Goal: Information Seeking & Learning: Understand process/instructions

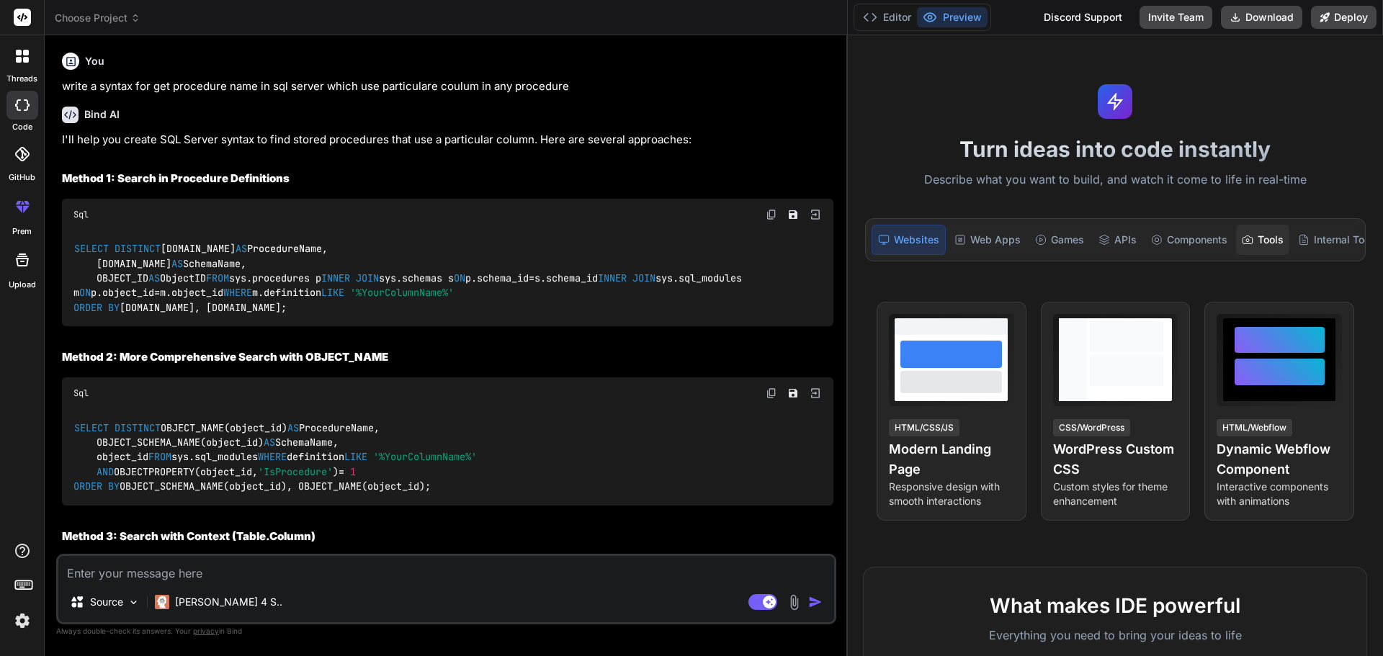
drag, startPoint x: 486, startPoint y: 255, endPoint x: 1257, endPoint y: 246, distance: 771.7
click at [1257, 246] on div "Choose Project Created with Pixso. Bind AI Web Search Created with Pixso. Code …" at bounding box center [714, 328] width 1339 height 656
drag, startPoint x: 847, startPoint y: 145, endPoint x: 878, endPoint y: 142, distance: 30.4
click at [878, 142] on div "Choose Project Created with Pixso. Bind AI Web Search Created with Pixso. Code …" at bounding box center [714, 328] width 1339 height 656
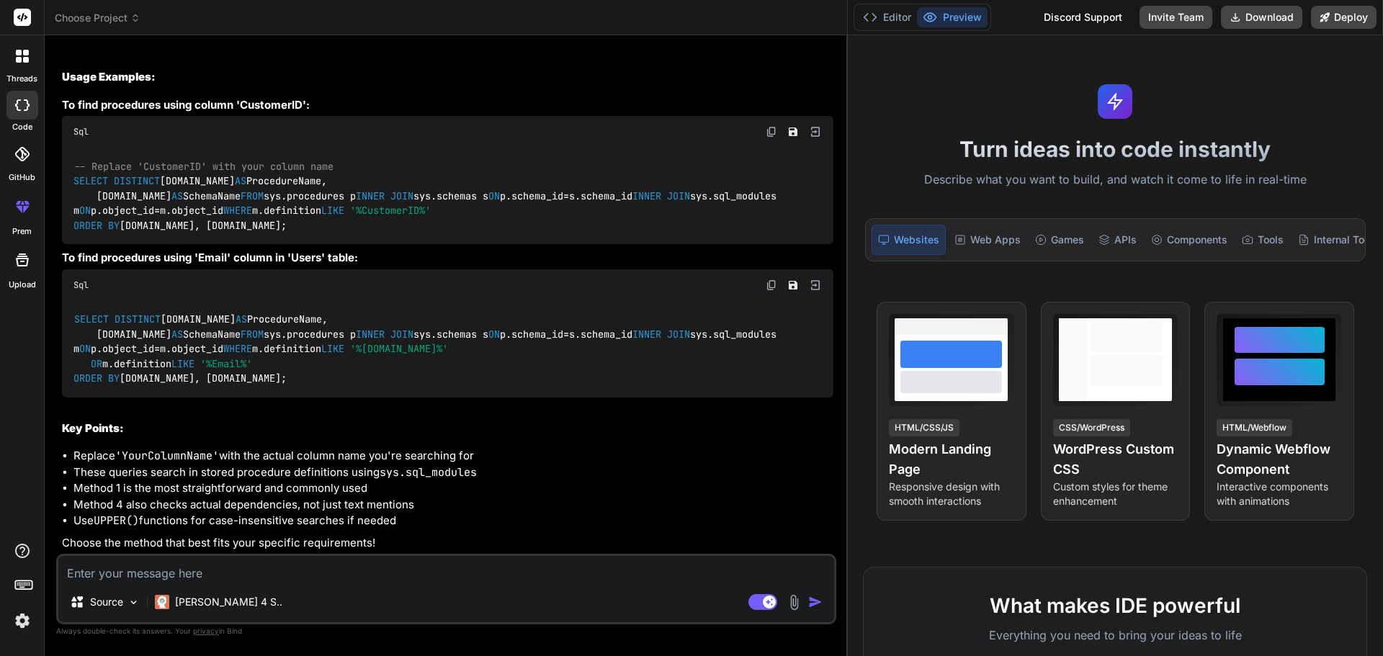
scroll to position [1643, 0]
click at [771, 600] on rect at bounding box center [769, 602] width 13 height 13
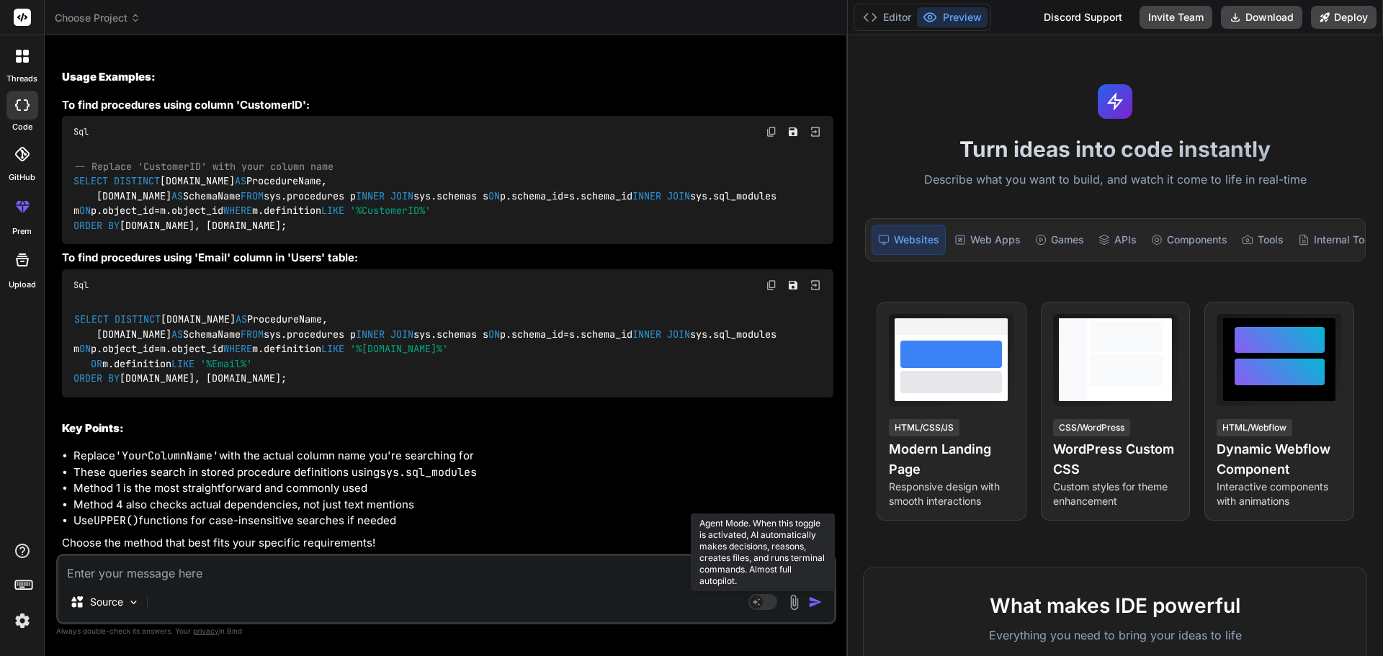
click at [766, 600] on rect at bounding box center [763, 602] width 29 height 16
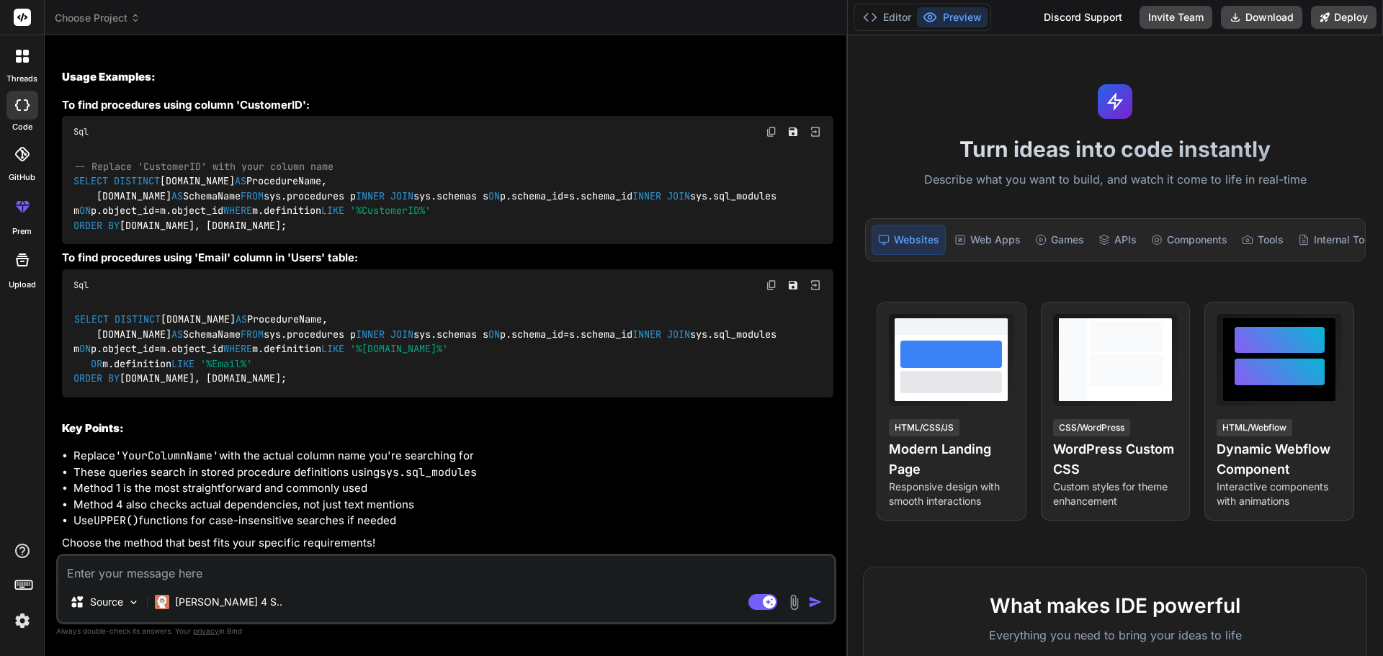
click at [363, 578] on textarea at bounding box center [446, 569] width 776 height 26
click at [16, 619] on img at bounding box center [22, 621] width 24 height 24
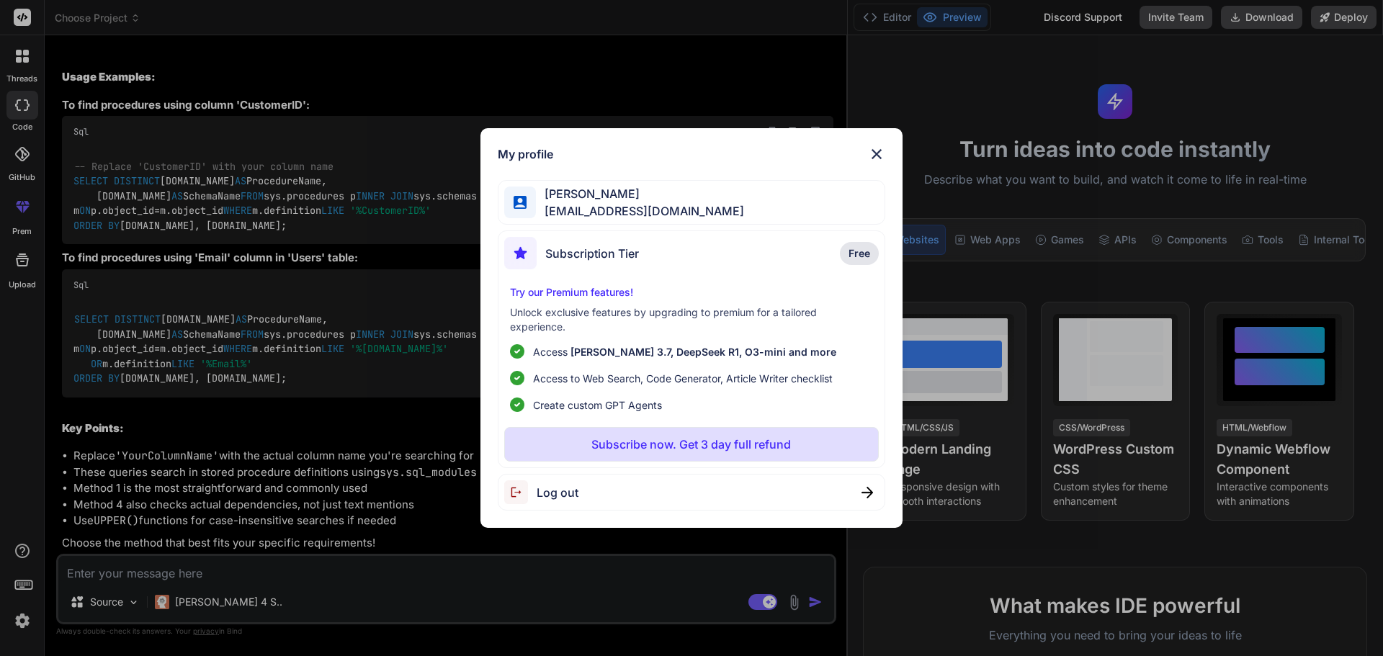
click at [877, 153] on img at bounding box center [876, 154] width 17 height 17
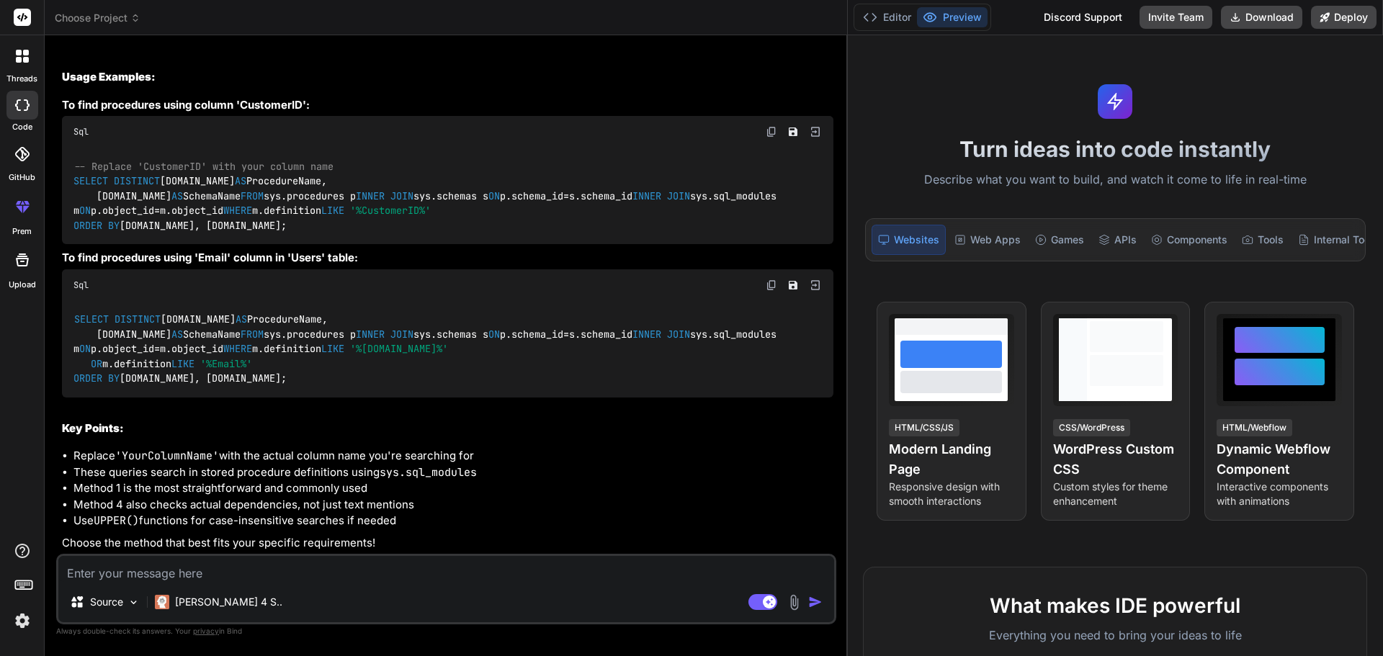
click at [295, 572] on textarea at bounding box center [446, 569] width 776 height 26
type textarea "x"
type textarea "h"
type textarea "x"
type textarea "ho"
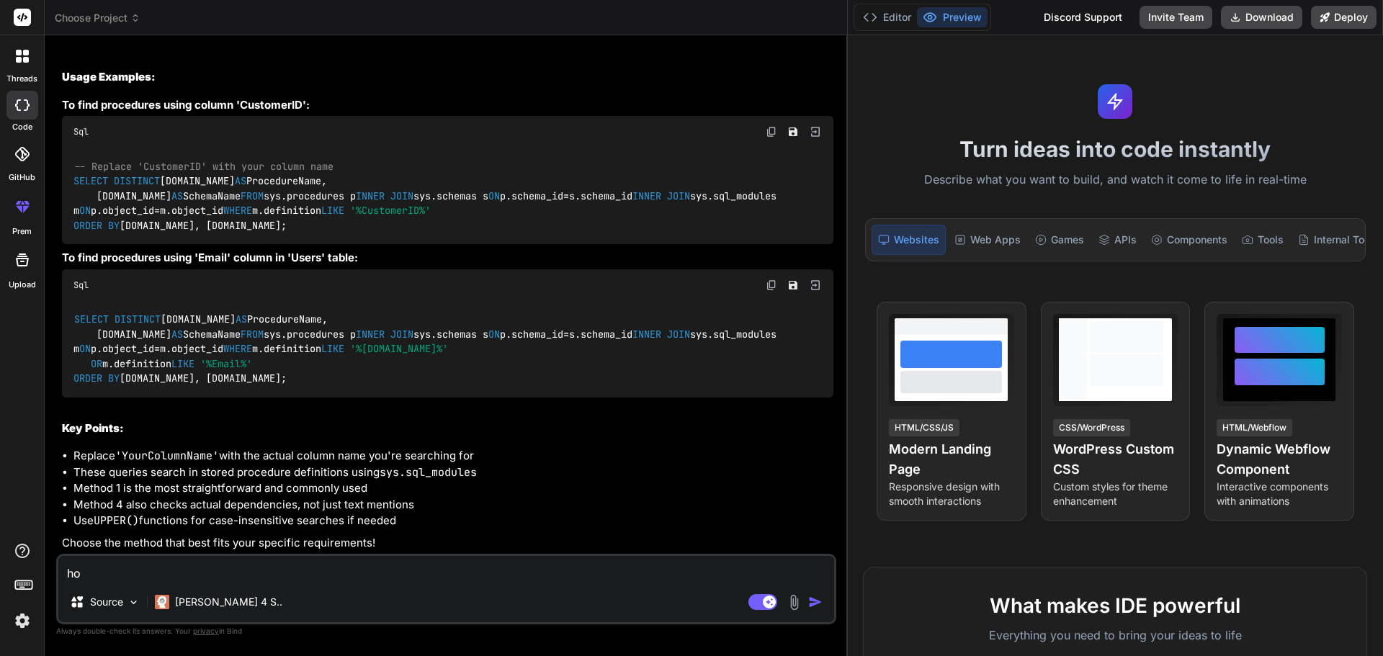
type textarea "x"
type textarea "how"
type textarea "x"
type textarea "how"
type textarea "x"
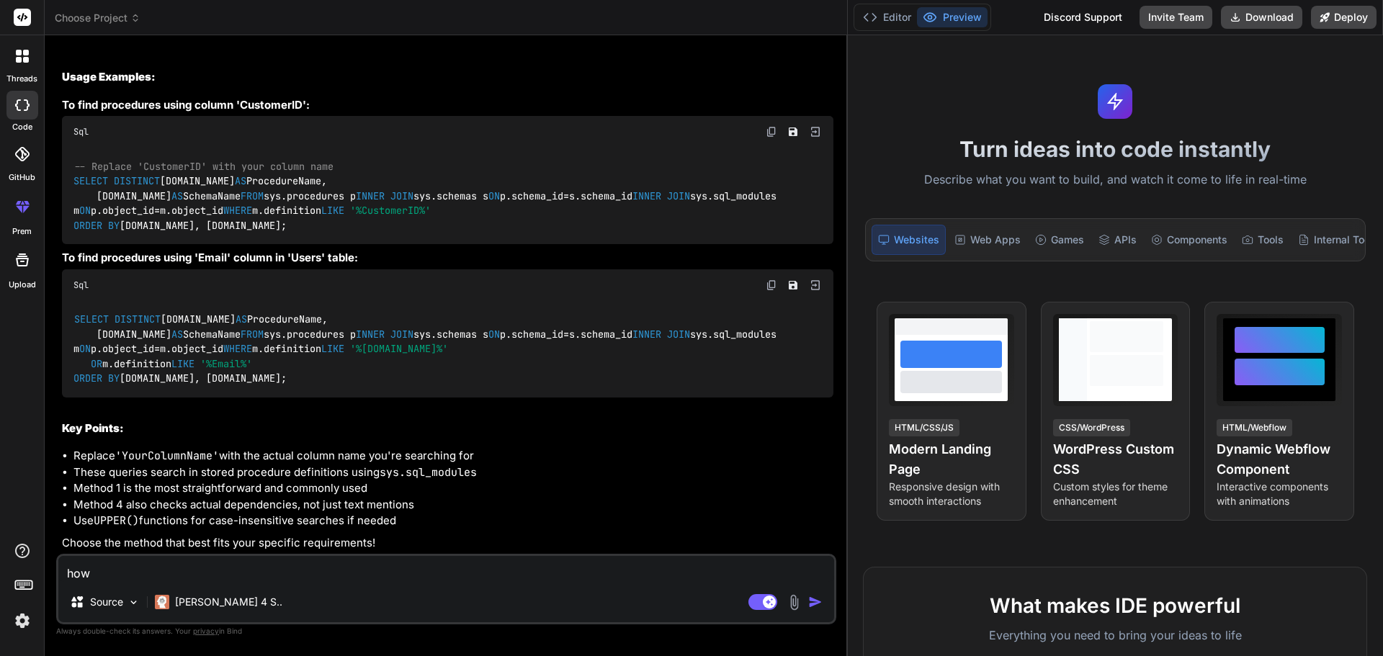
type textarea "how t"
type textarea "x"
type textarea "how to"
type textarea "x"
type textarea "how to"
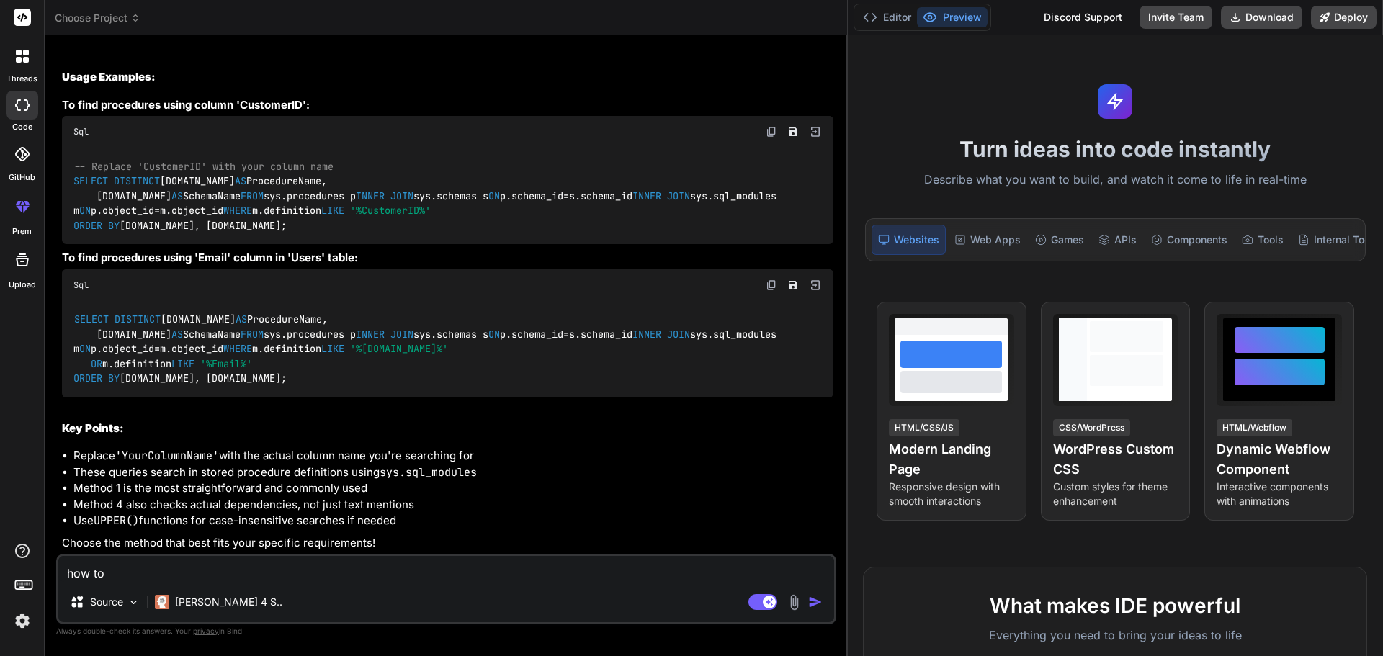
type textarea "x"
type textarea "how to p"
type textarea "x"
type textarea "how to pu"
type textarea "x"
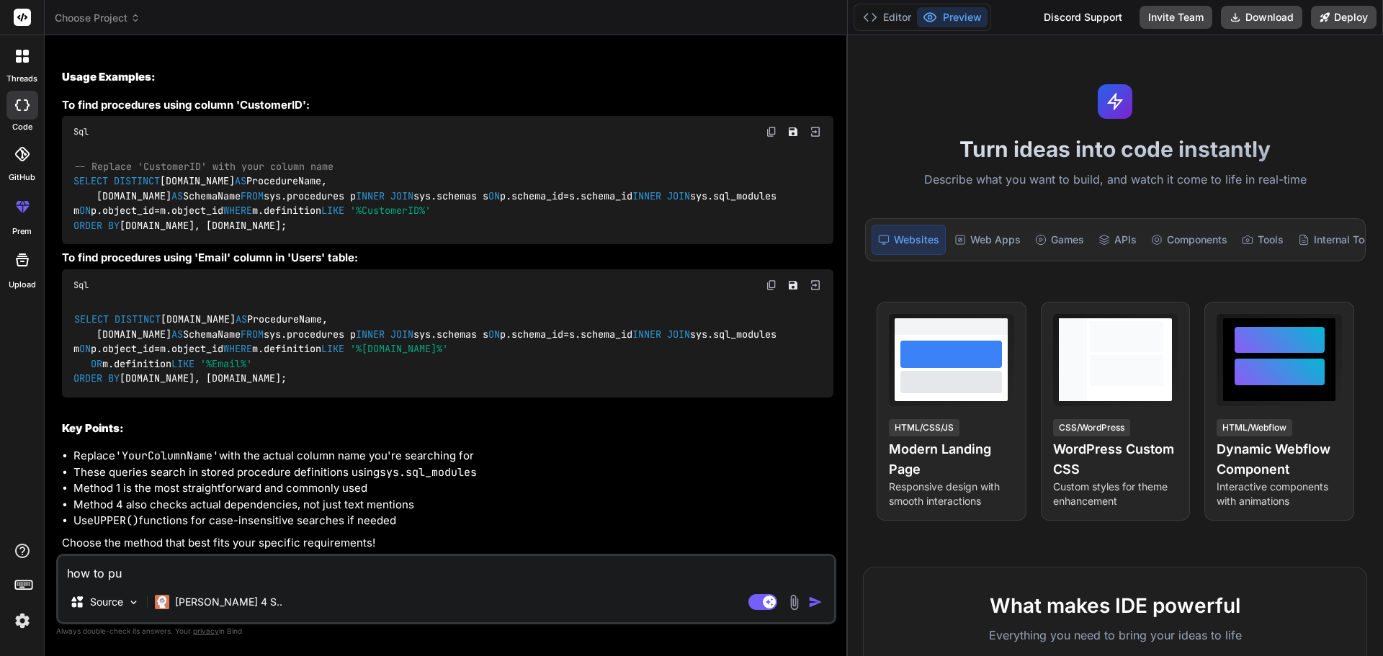
type textarea "how to put"
type textarea "x"
type textarea "how to put"
type textarea "x"
type textarea "how to put u"
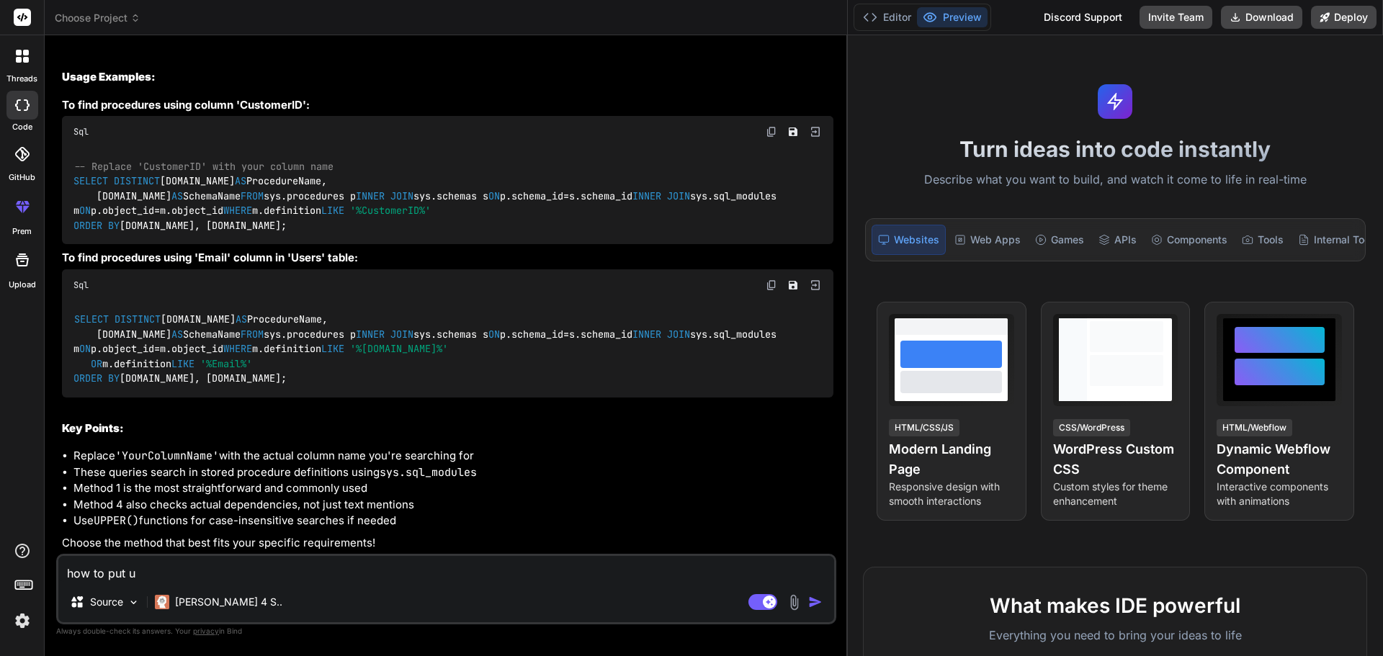
type textarea "x"
type textarea "how to put us"
type textarea "x"
type textarea "how to put use"
type textarea "x"
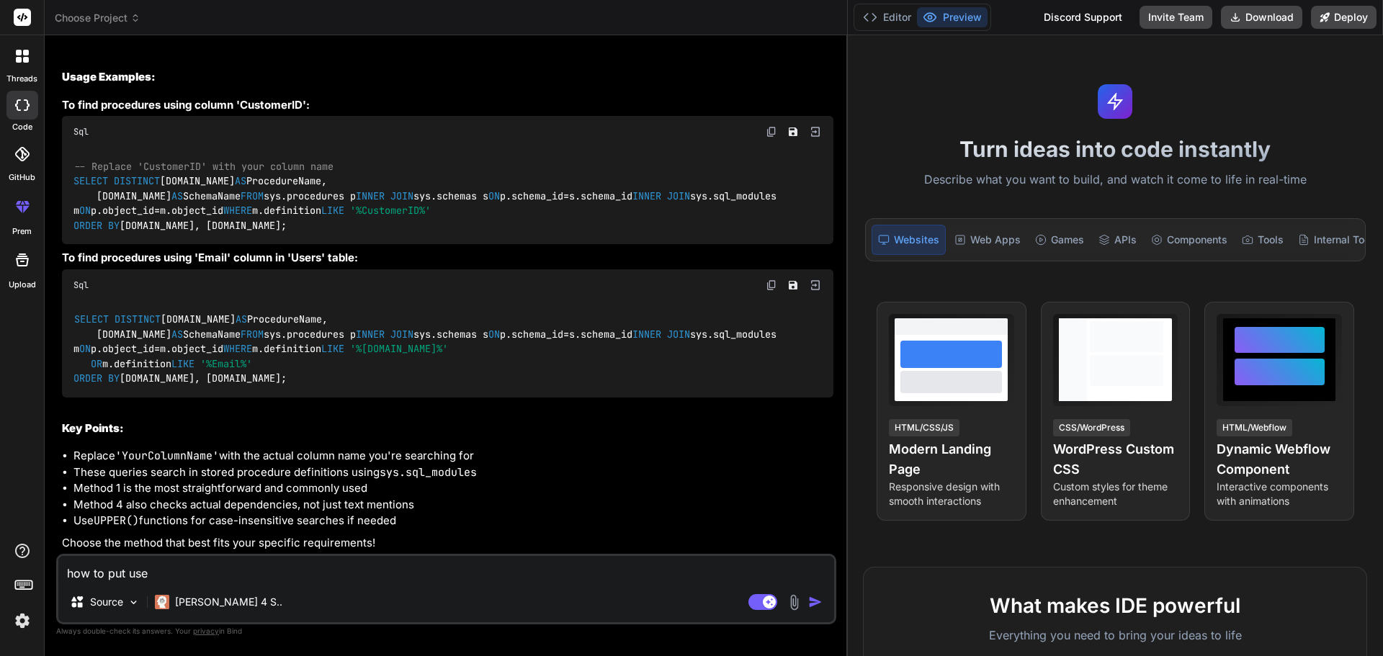
type textarea "how to put user"
type textarea "x"
type textarea "how to put user"
type textarea "x"
type textarea "how to put user b"
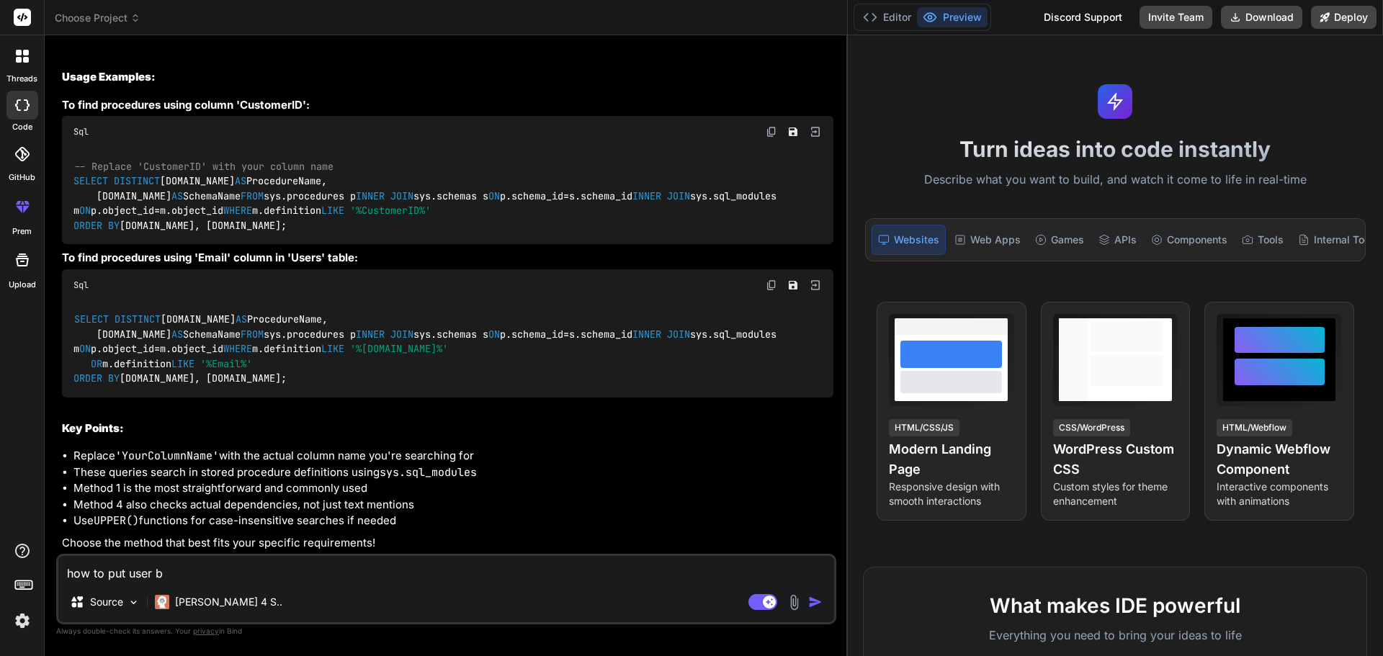
type textarea "x"
type textarea "how to put user ba"
type textarea "x"
type textarea "how to put user bas"
type textarea "x"
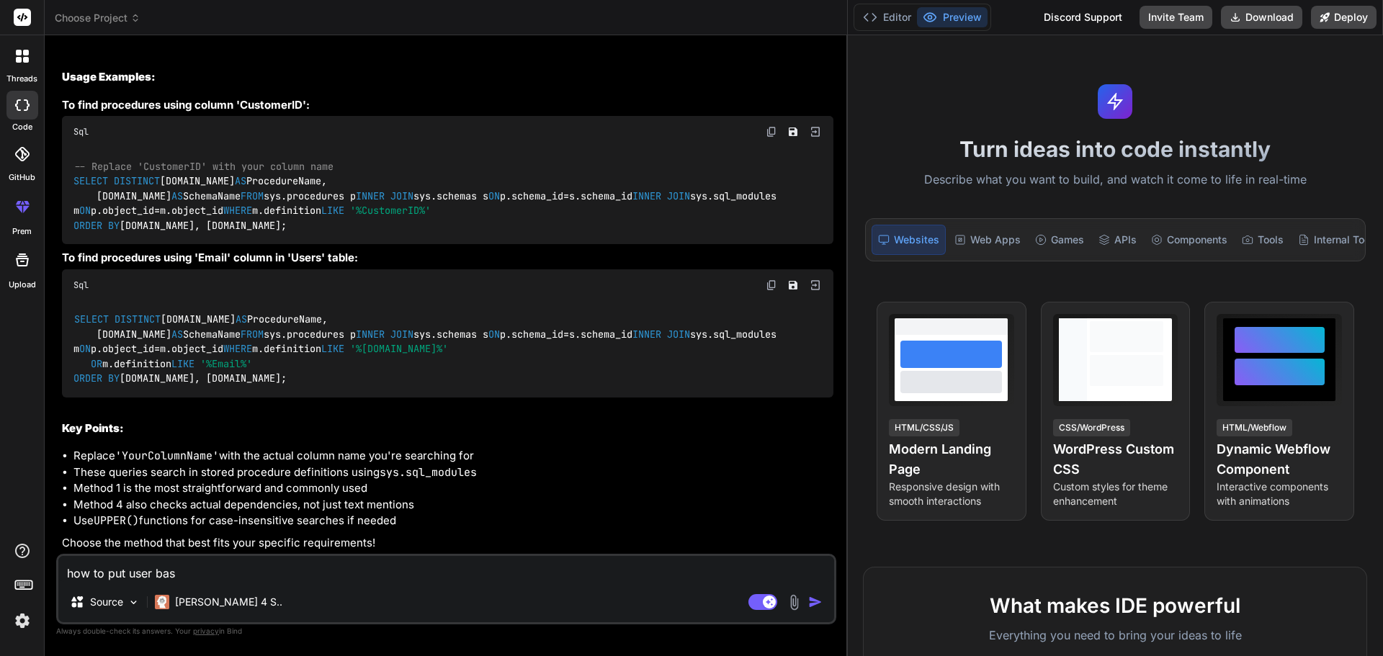
type textarea "how to put user base"
type textarea "x"
type textarea "how to put user base"
type textarea "x"
type textarea "how to put user base a"
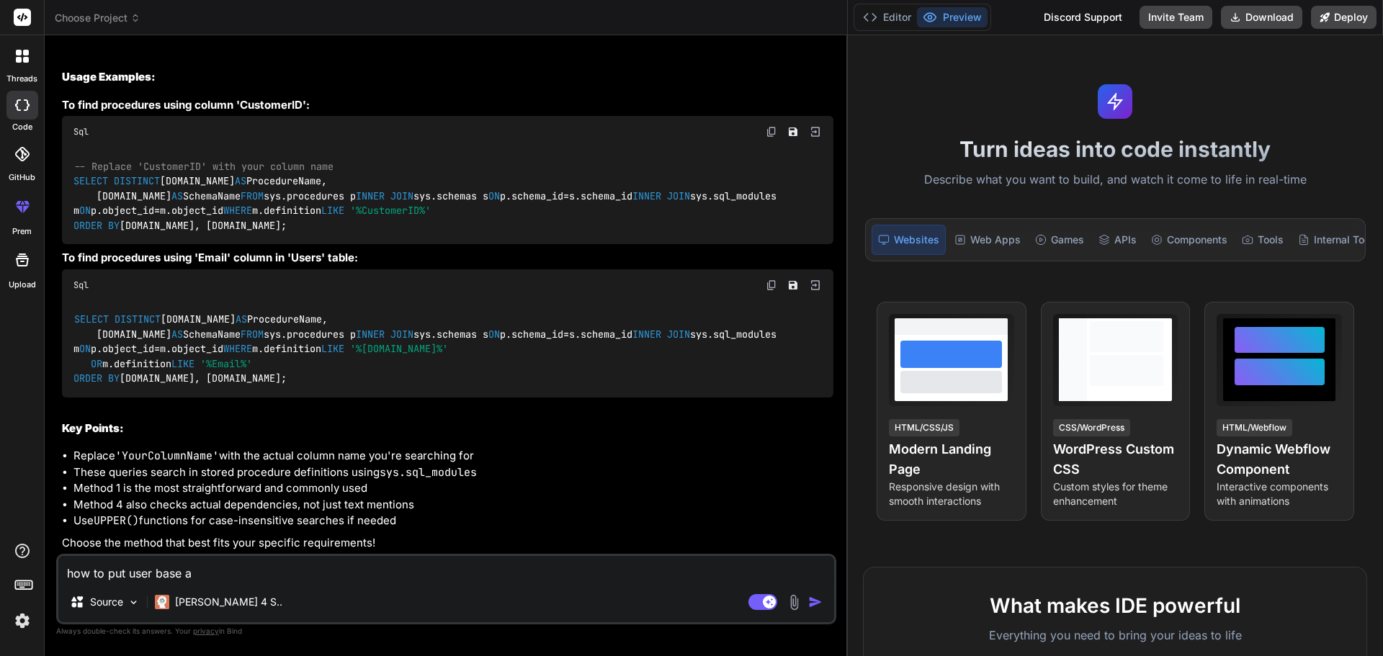
type textarea "x"
type textarea "how to put user base au"
type textarea "x"
type textarea "how to put user base aut"
type textarea "x"
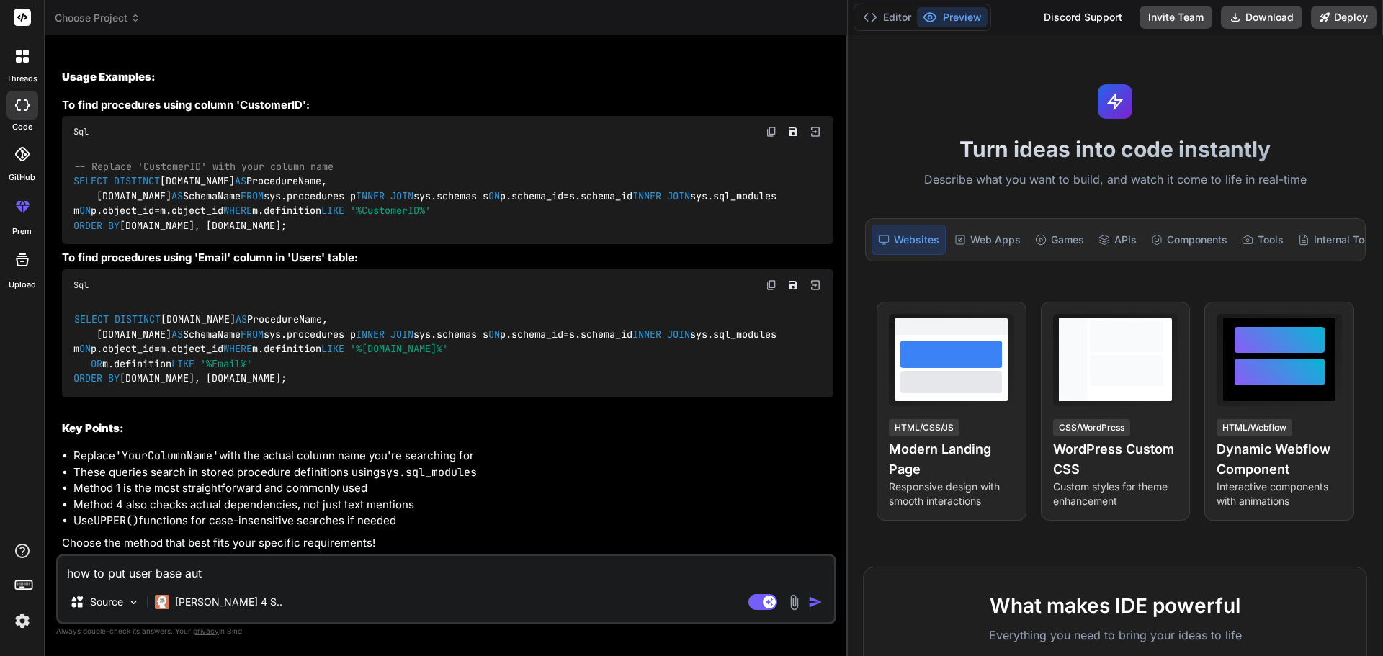
type textarea "how to put user base auth"
type textarea "x"
type textarea "how to put user base autho"
type textarea "x"
type textarea "how to put user base author"
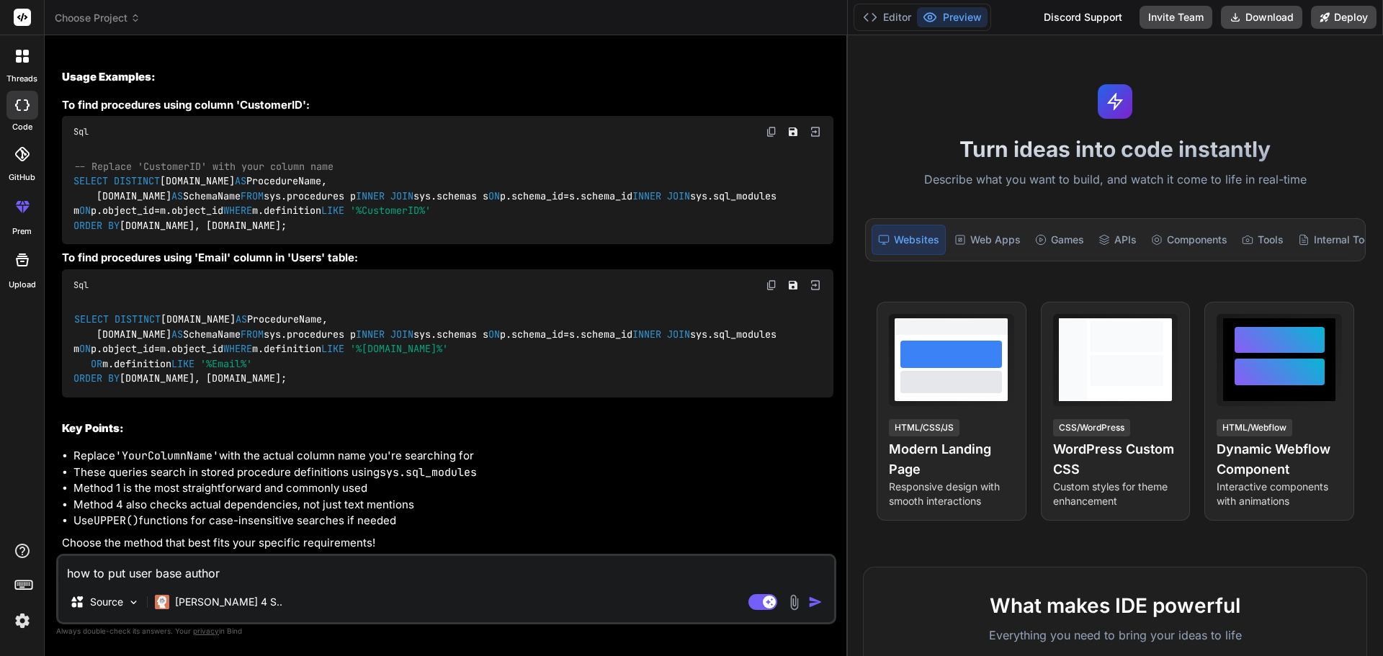
type textarea "x"
type textarea "how to put user base authori"
type textarea "x"
type textarea "how to put user base authoris"
type textarea "x"
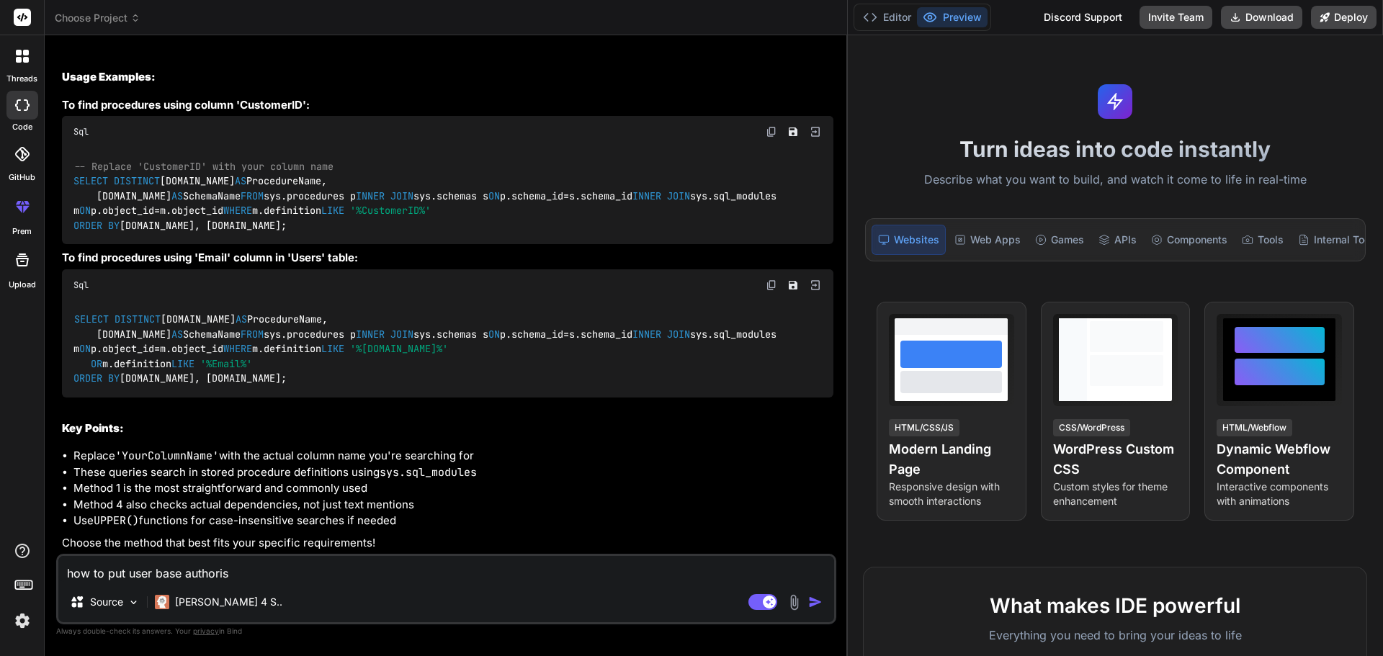
type textarea "how to put user base authori"
type textarea "x"
type textarea "how to put user base authoriz"
type textarea "x"
type textarea "how to put user base authoriza"
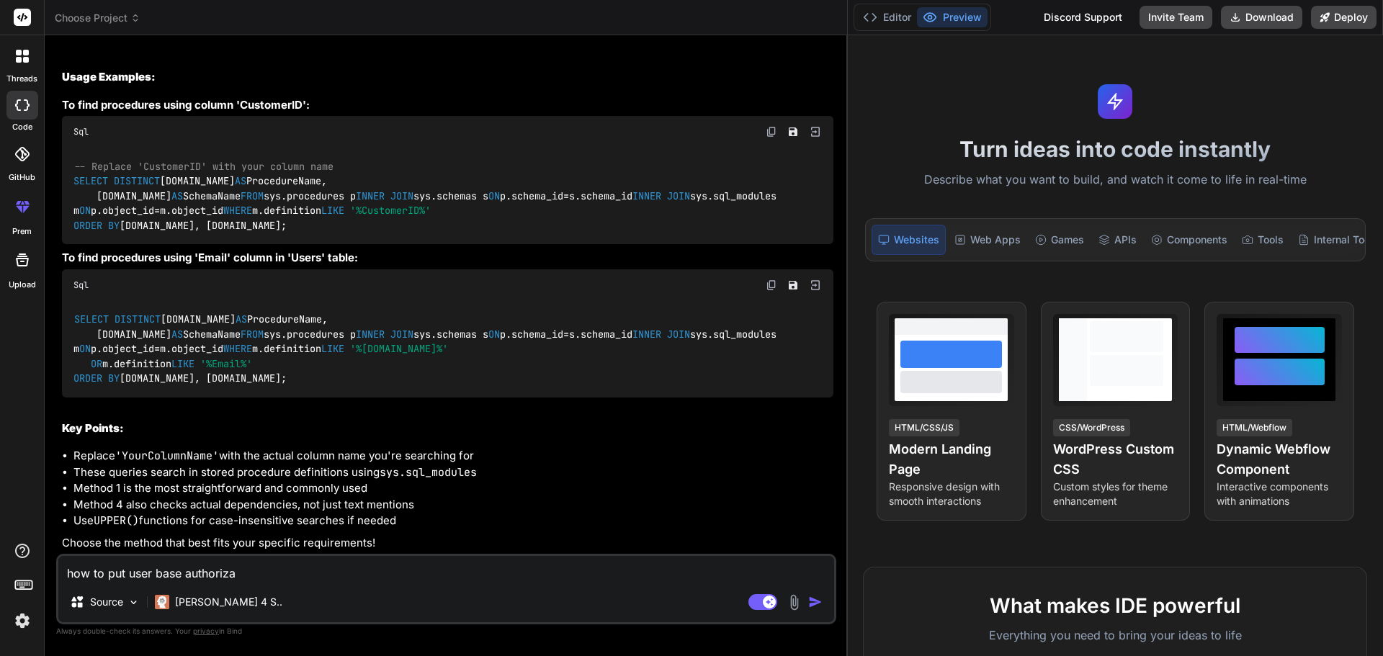
type textarea "x"
type textarea "how to put user base authorizat"
type textarea "x"
type textarea "how to put user base authorizati"
type textarea "x"
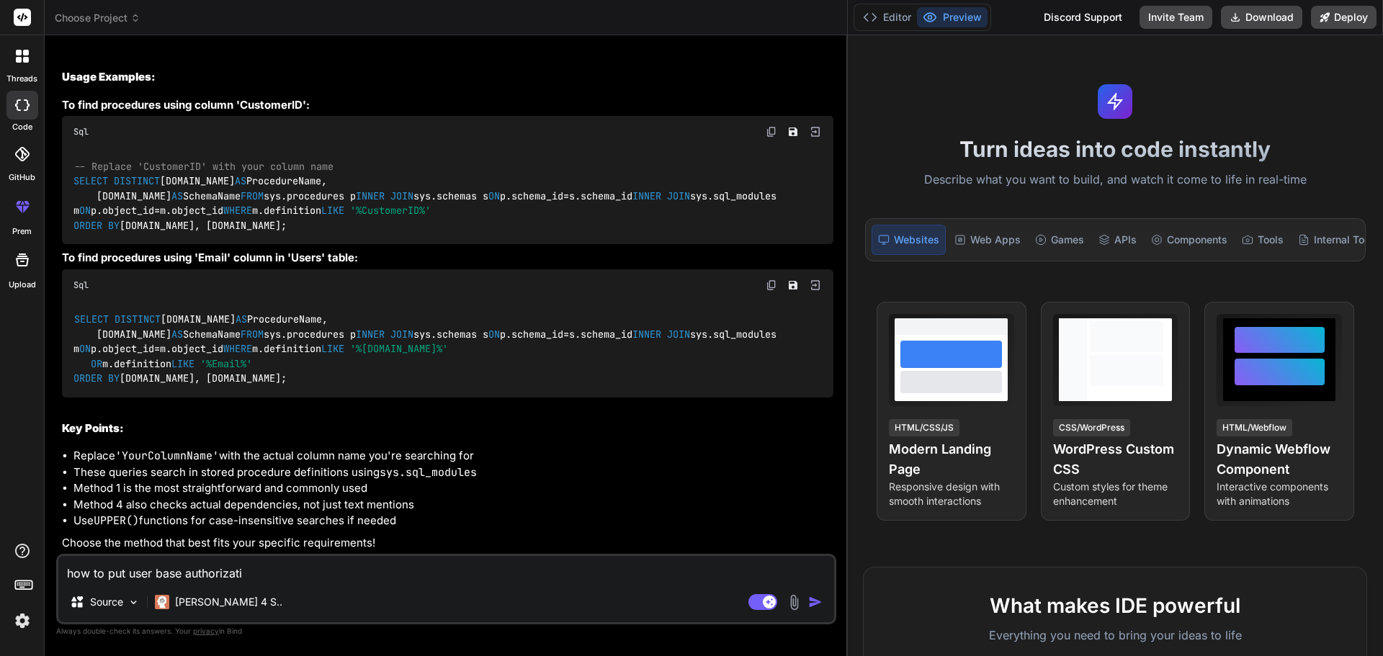
type textarea "how to put user base authorizatio"
type textarea "x"
type textarea "how to put user base authorization"
type textarea "x"
type textarea "how to put user based authorization"
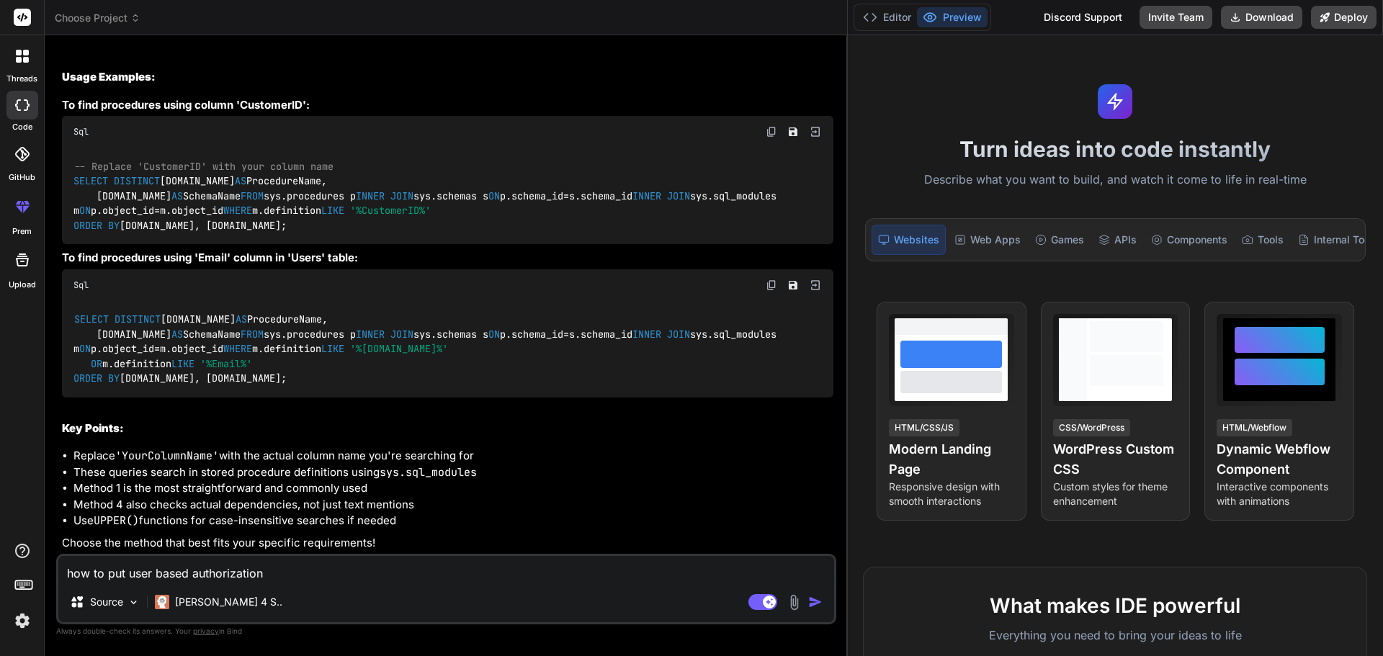
type textarea "x"
type textarea "how to put user based authorization"
type textarea "x"
type textarea "how to put user based authorization f"
type textarea "x"
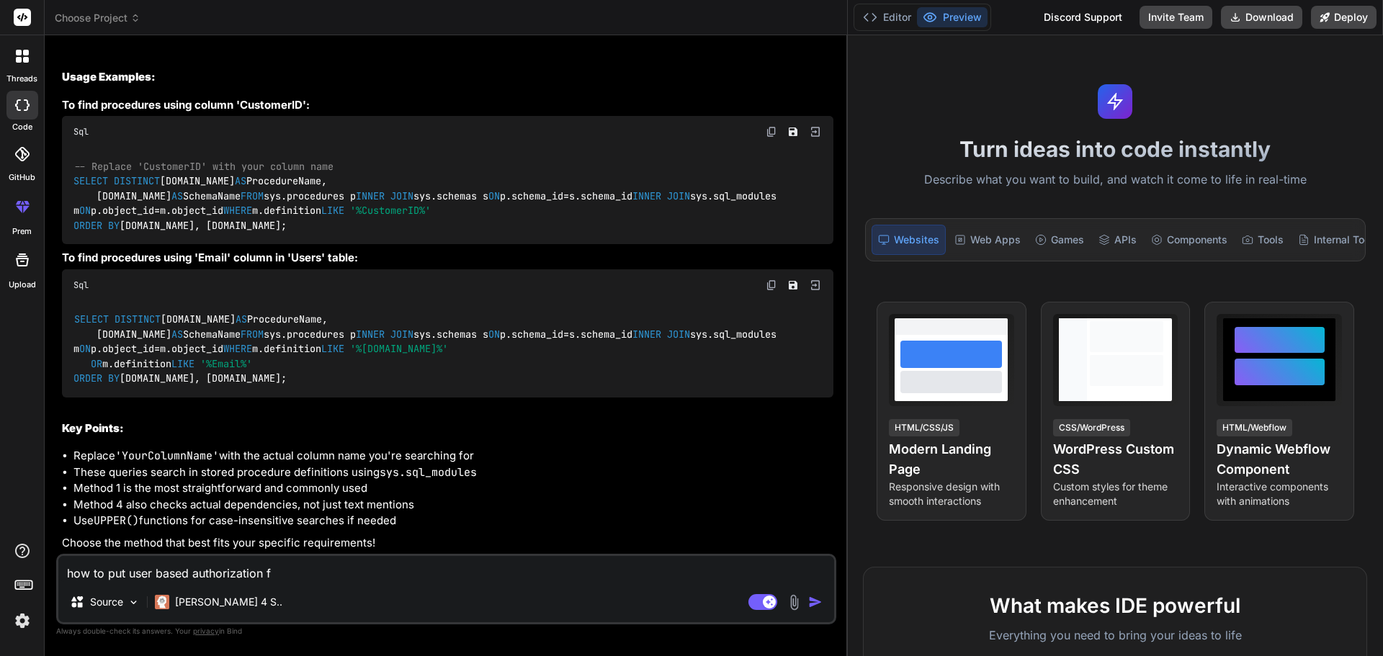
type textarea "how to put user based authorization fr"
type textarea "x"
type textarea "how to put user based authorization fro"
type textarea "x"
type textarea "how to put user based authorization from"
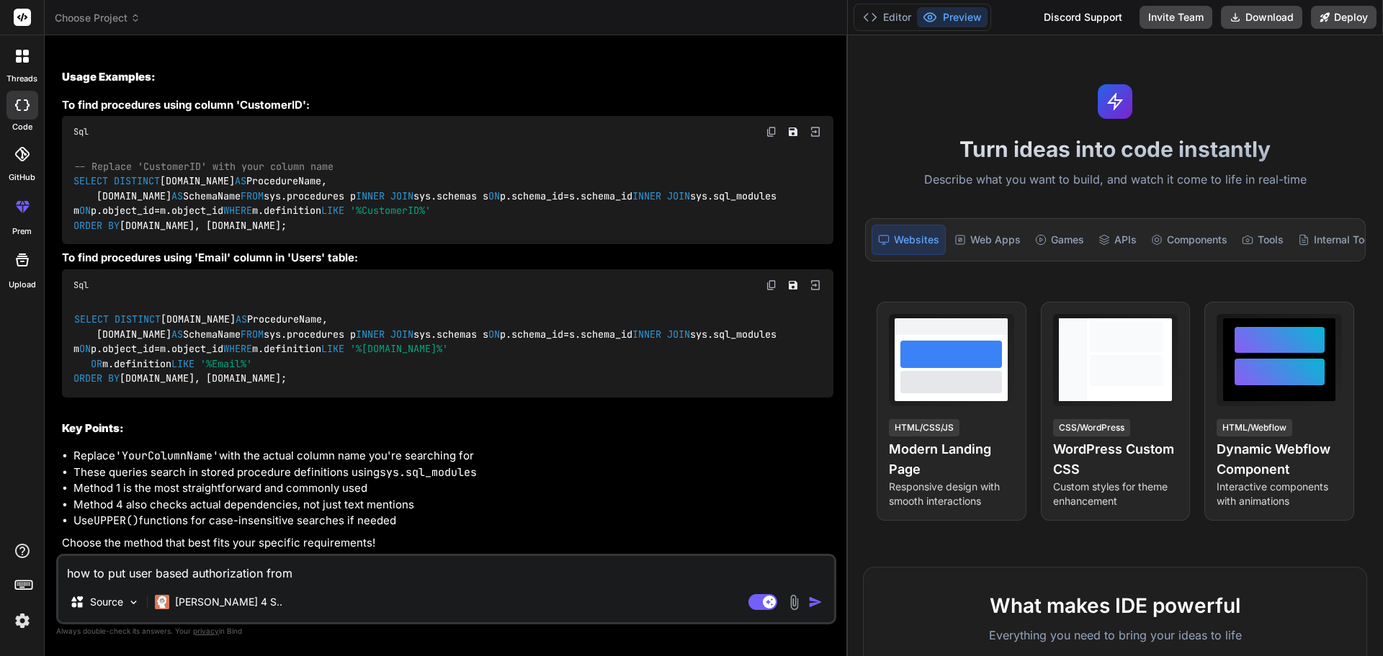
type textarea "x"
type textarea "how to put user based authorization from"
type textarea "x"
type textarea "how to put user based authorization from u"
type textarea "x"
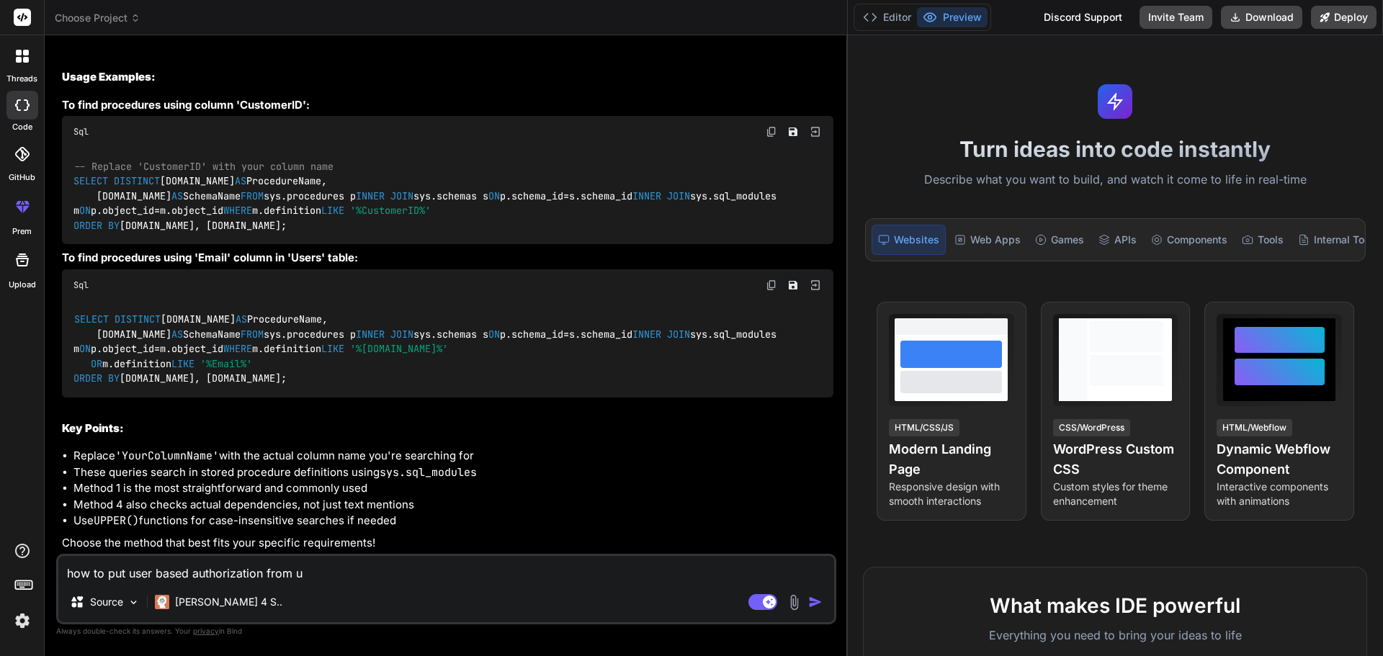
type textarea "how to put user based authorization from ui"
type textarea "x"
type textarea "how to put user based authorization from ui"
type textarea "x"
type textarea "how to put user based authorization from ui i"
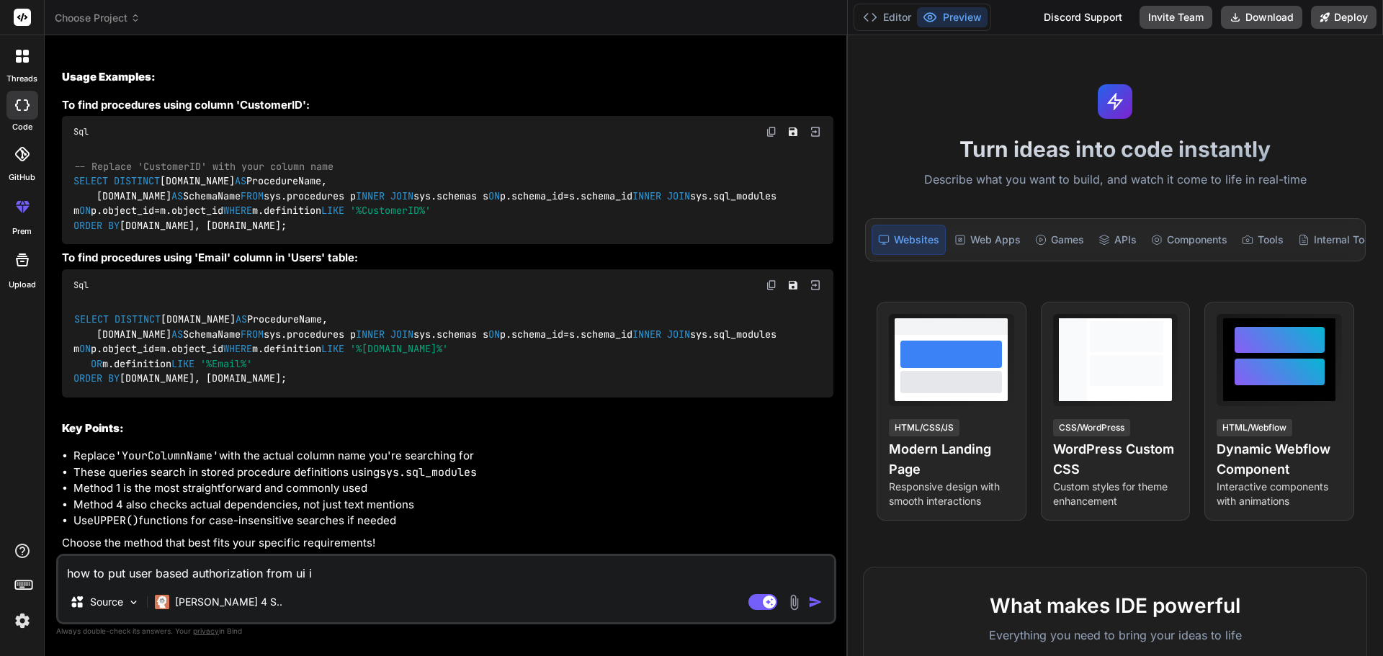
type textarea "x"
type textarea "how to put user based authorization from ui in"
type textarea "x"
type textarea "how to put user based authorization from ui in"
type textarea "x"
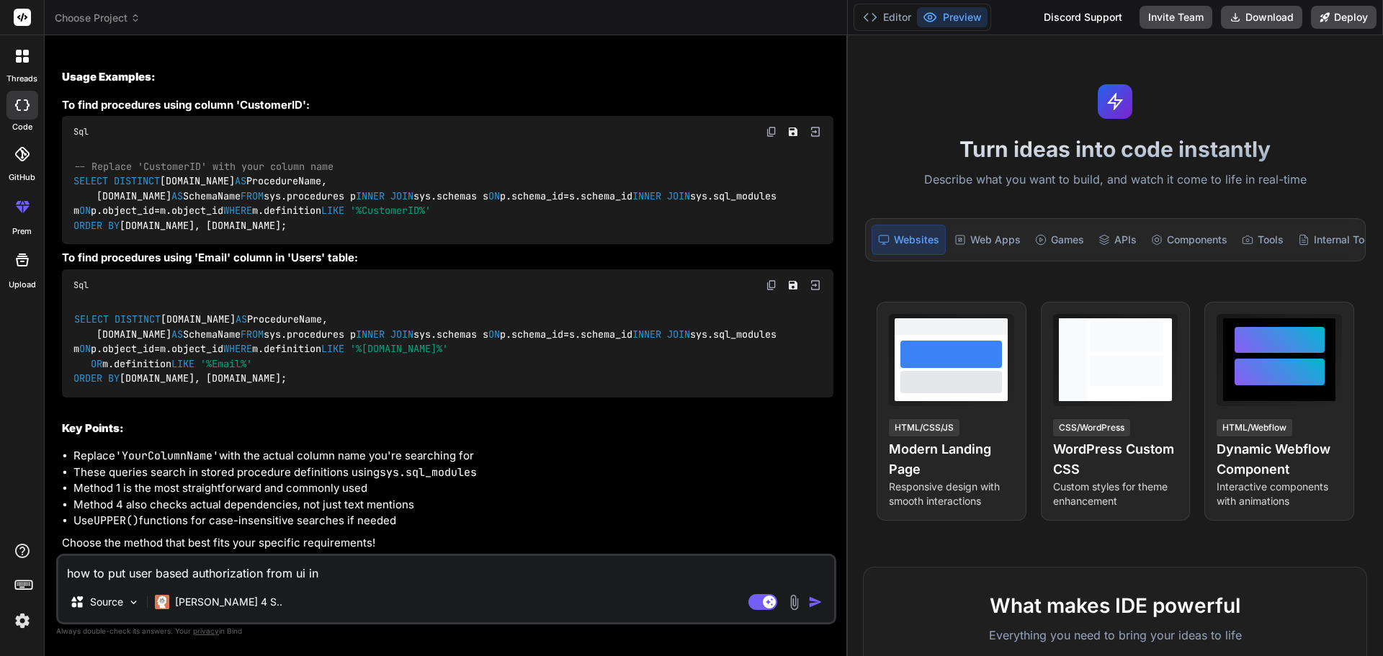
type textarea "how to put user based authorization from ui in"
type textarea "x"
type textarea "how to put user based authorization from ui i"
type textarea "x"
type textarea "how to put user based authorization from ui"
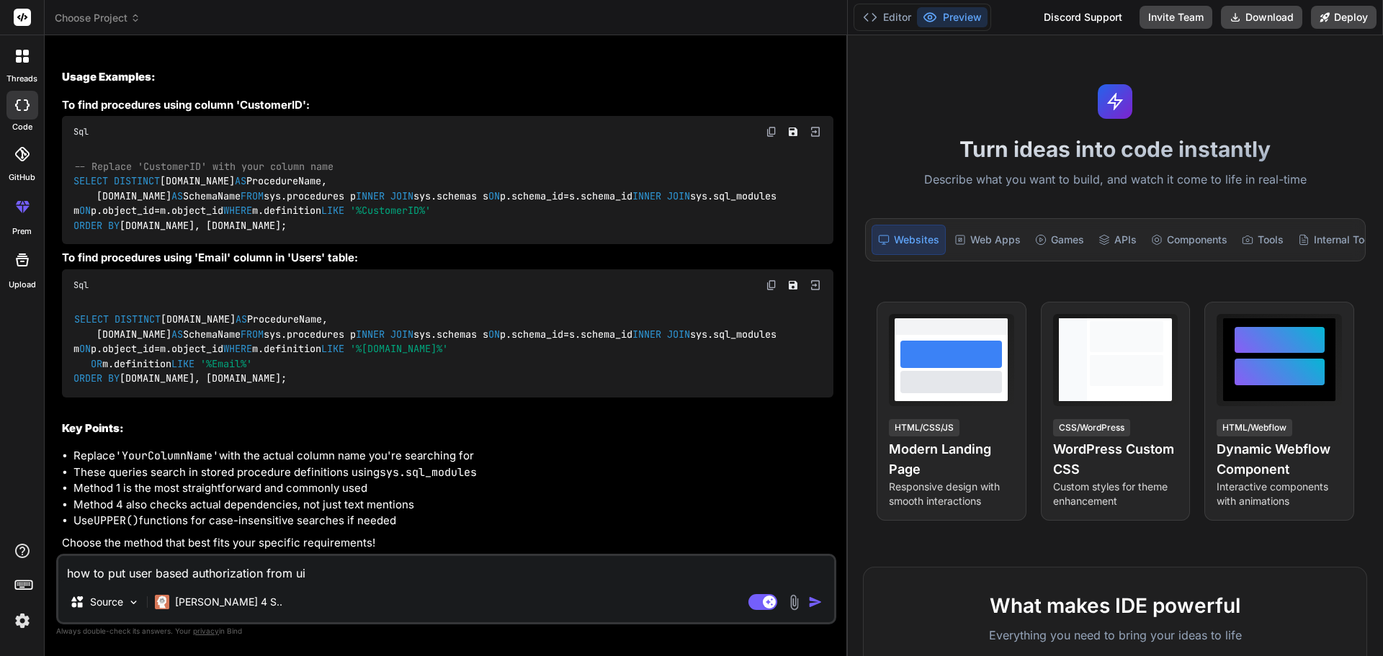
type textarea "x"
type textarea "how to put user based authorization from ui"
type textarea "x"
type textarea "how to put user based authorization from u"
type textarea "x"
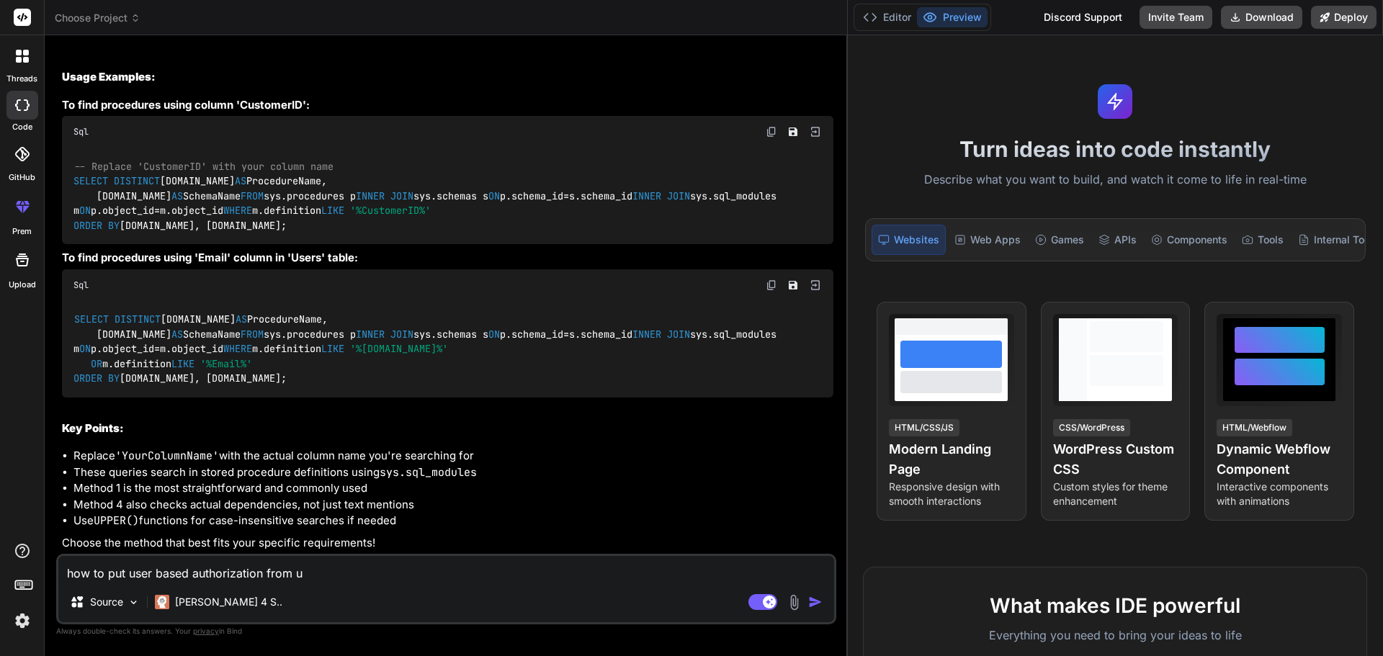
type textarea "how to put user based authorization from"
type textarea "x"
type textarea "how to put user based authorization from U"
type textarea "x"
type textarea "how to put user based authorization from [GEOGRAPHIC_DATA]"
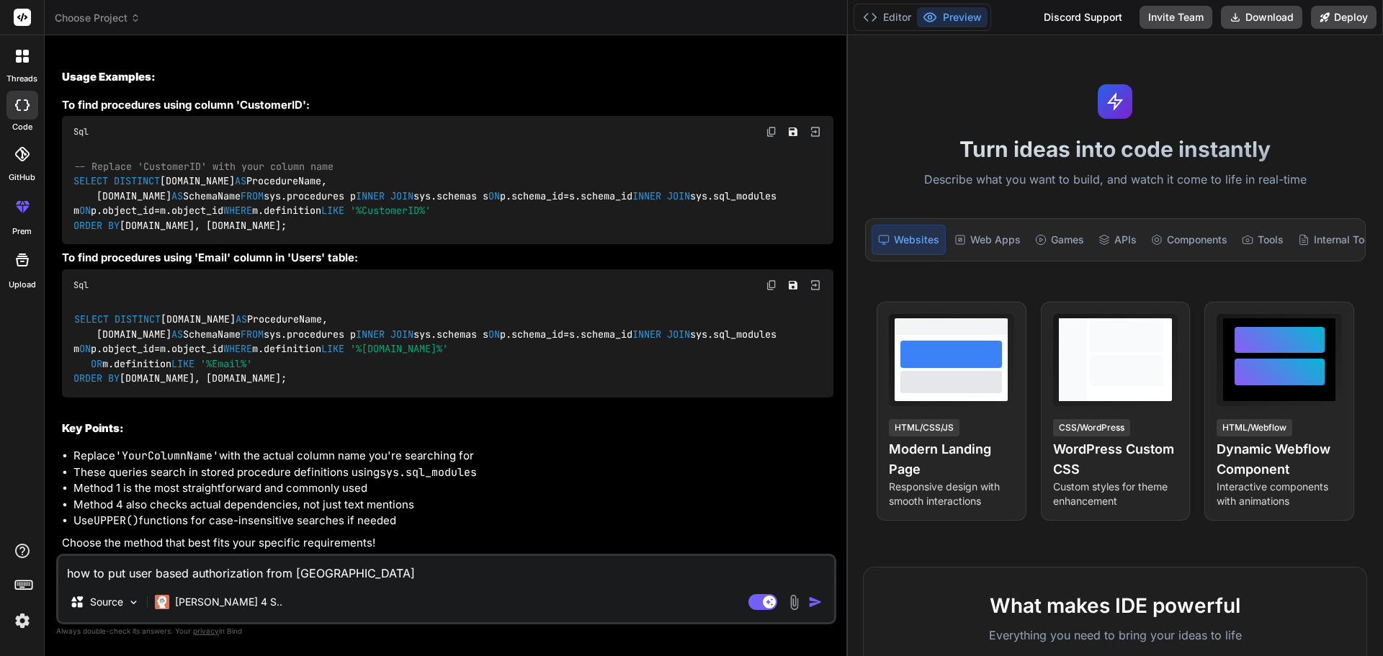
type textarea "x"
type textarea "how to put user based authorization from [GEOGRAPHIC_DATA]"
type textarea "x"
type textarea "how to put user based authorization from UI i"
type textarea "x"
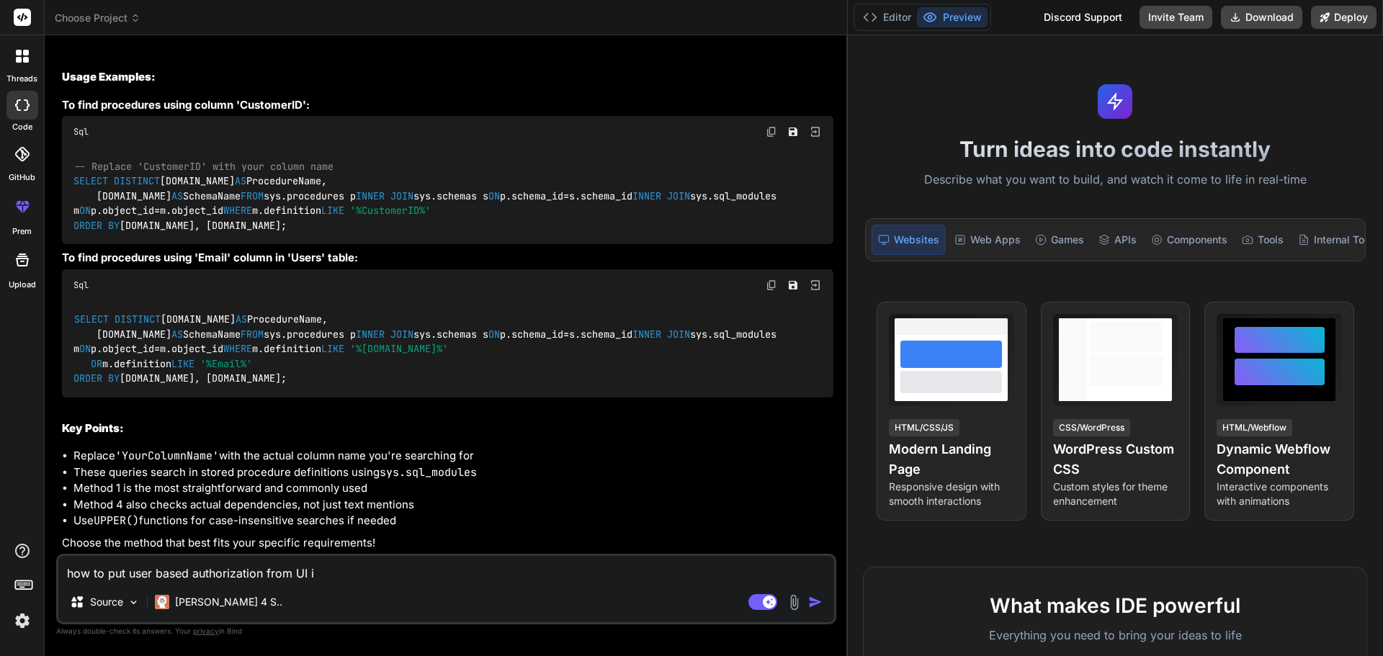
type textarea "how to put user based authorization from UI in"
type textarea "x"
type textarea "how to put user based authorization from UI in"
type textarea "x"
type textarea "how to put user based authorization from UI in ."
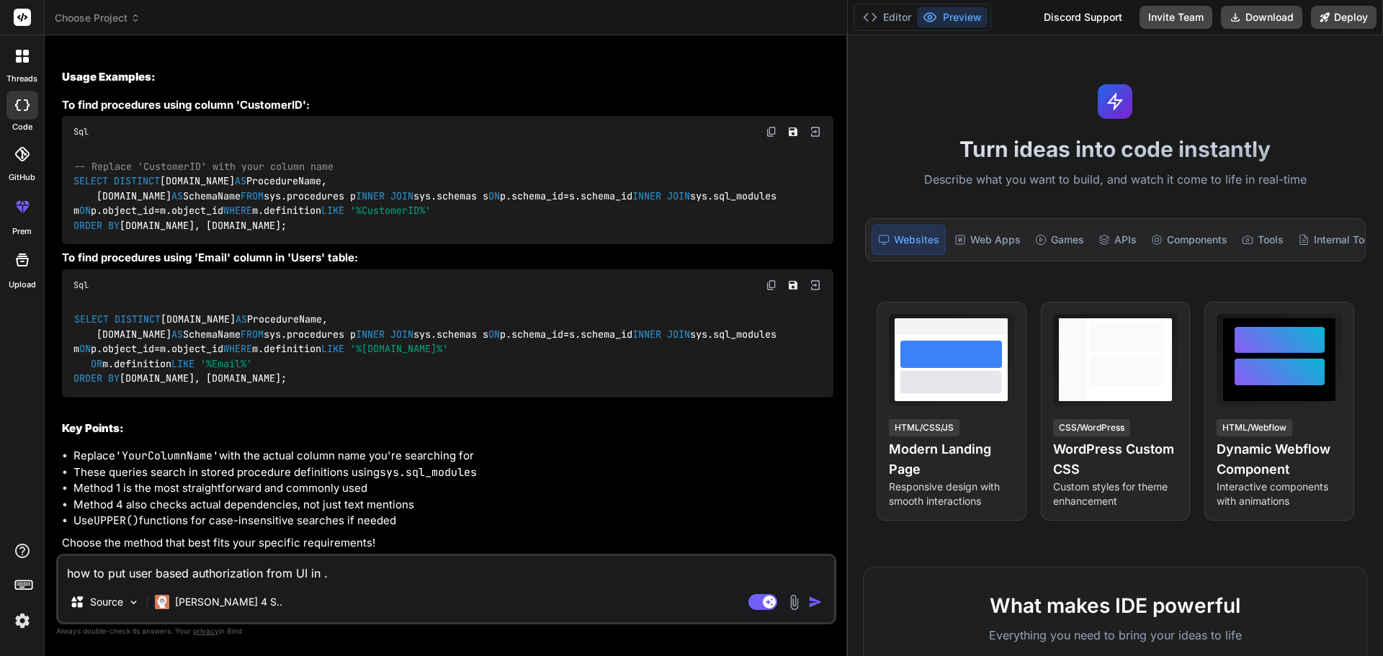
type textarea "x"
type textarea "how to put user based authorization from UI in .n"
type textarea "x"
type textarea "how to put user based authorization from UI in .ne"
type textarea "x"
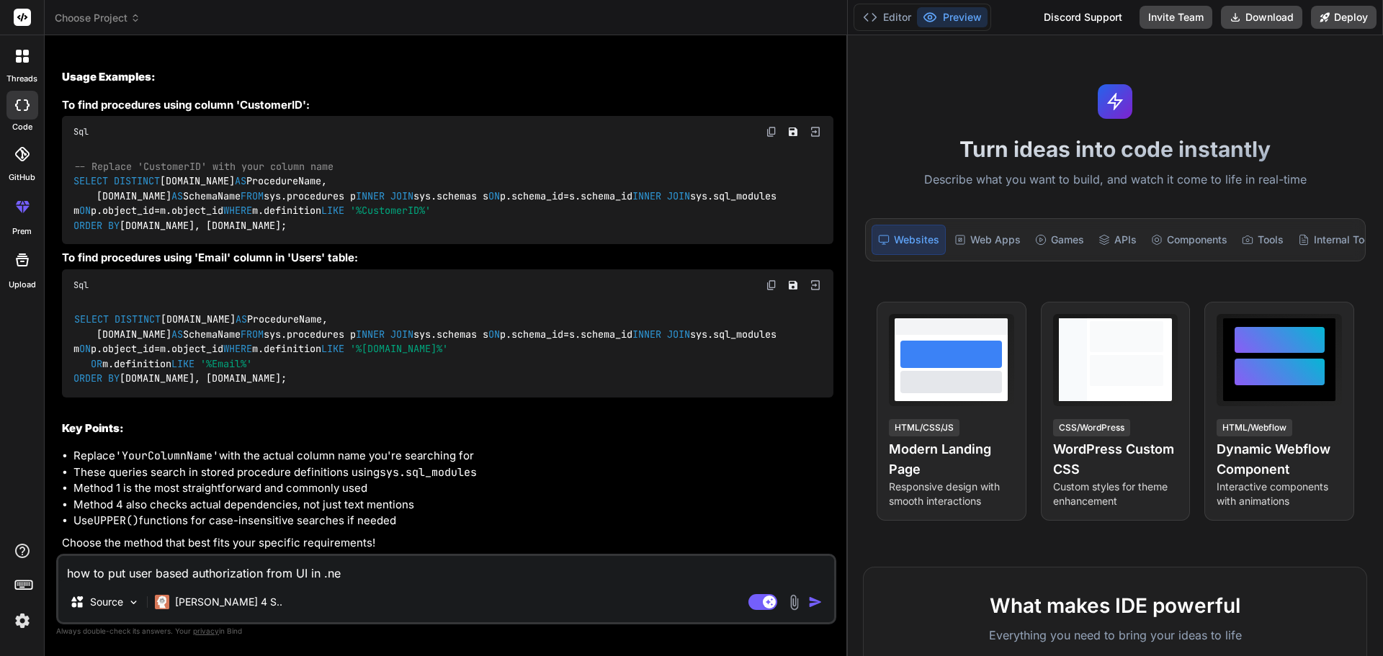
type textarea "how to put user based authorization from UI in .net"
type textarea "x"
type textarea "how to put user based authorization from UI in .net"
type textarea "x"
type textarea "how to put user based authorization from UI in .net c"
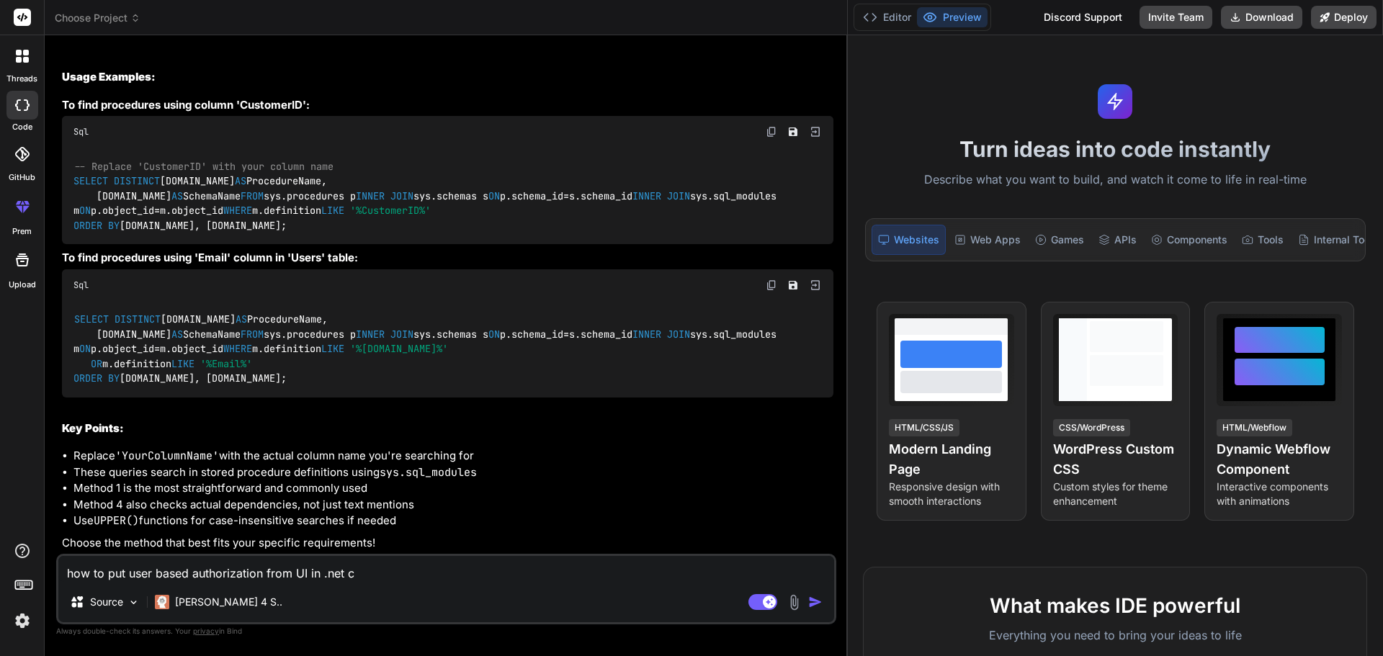
type textarea "x"
type textarea "how to put user based authorization from UI in .net co"
type textarea "x"
type textarea "how to put user based authorization from UI in .net cor"
type textarea "x"
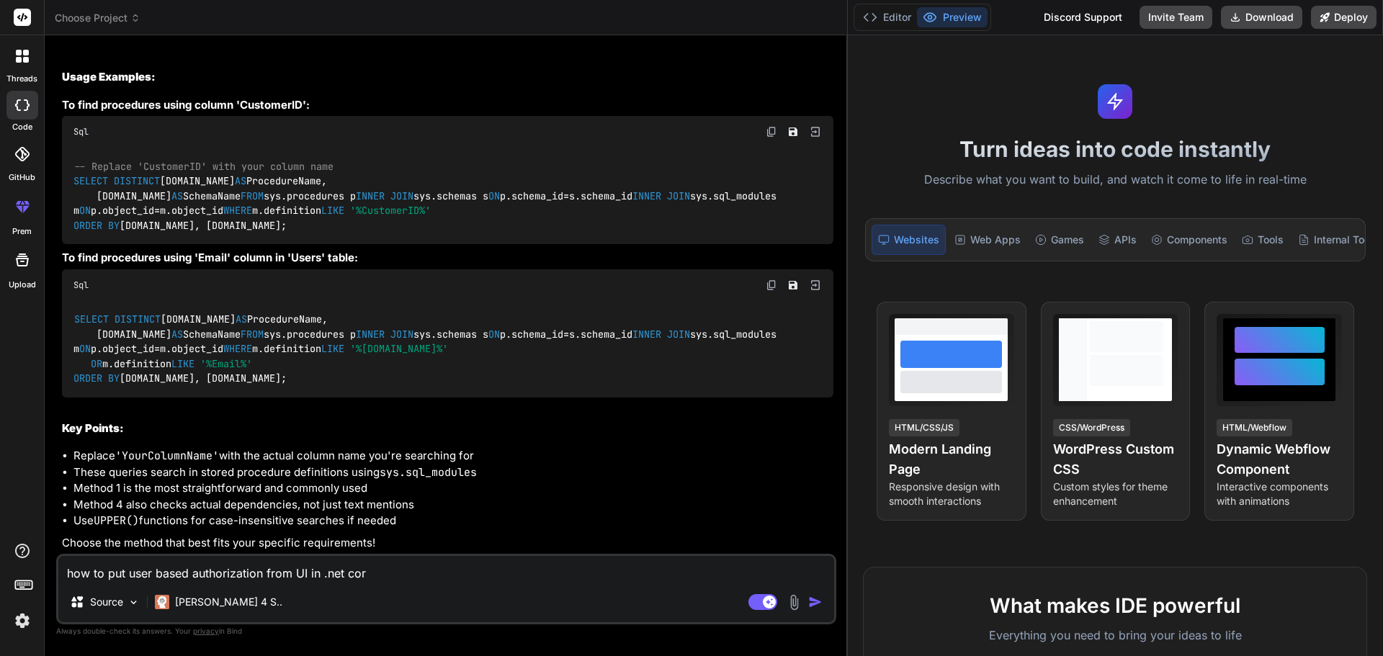
type textarea "how to put user based authorization from UI in .net core"
type textarea "x"
type textarea "how to put user based authorization from UI in .net core"
type textarea "x"
type textarea "how to put user based authorization from UI in .net core w"
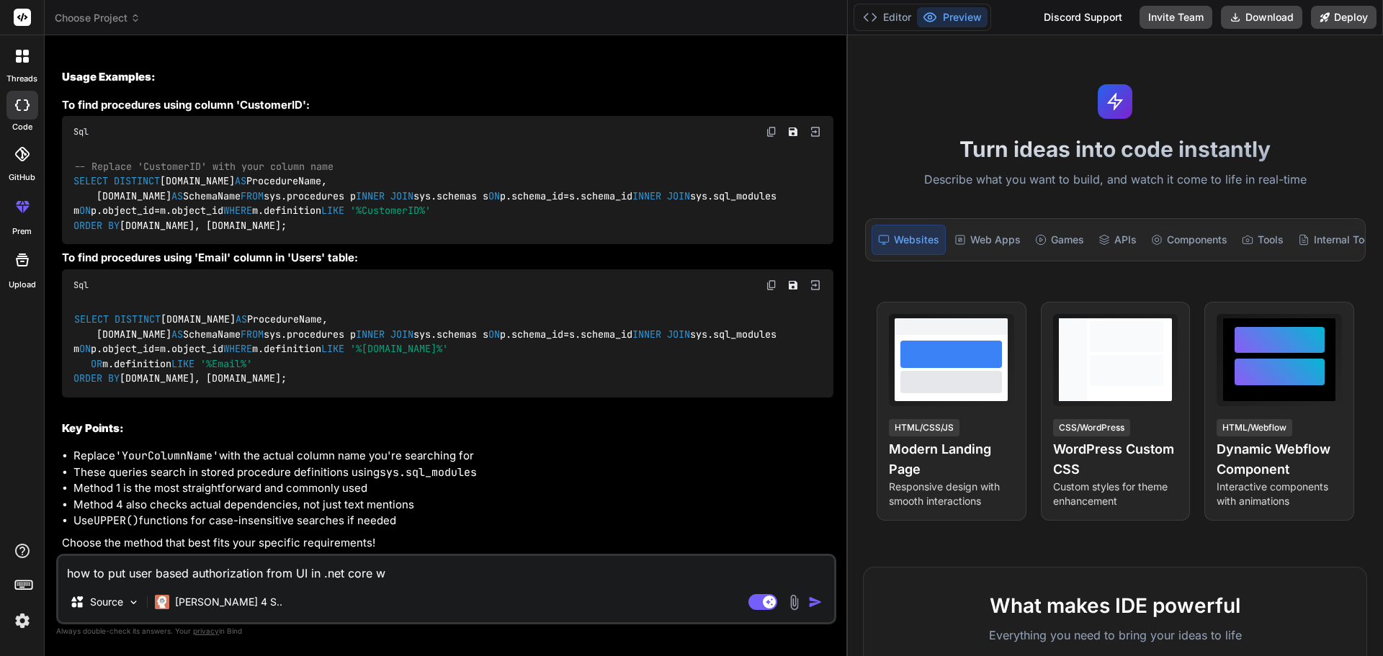
type textarea "x"
type textarea "how to put user based authorization from UI in .net core we"
type textarea "x"
type textarea "how to put user based authorization from UI in .net core web"
type textarea "x"
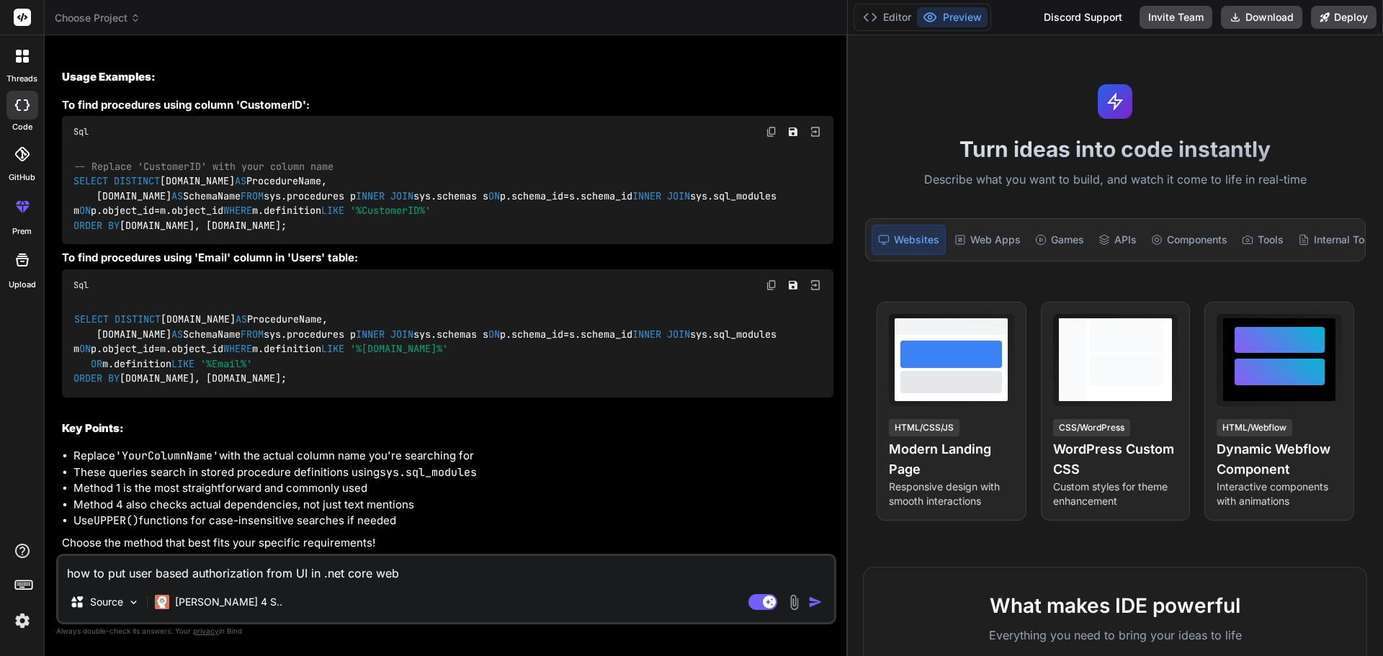
type textarea "how to put user based authorization from UI in .net core web"
type textarea "x"
type textarea "how to put user based authorization from UI in .net core web ."
type textarea "x"
type textarea "how to put user based authorization from UI in .net core web ."
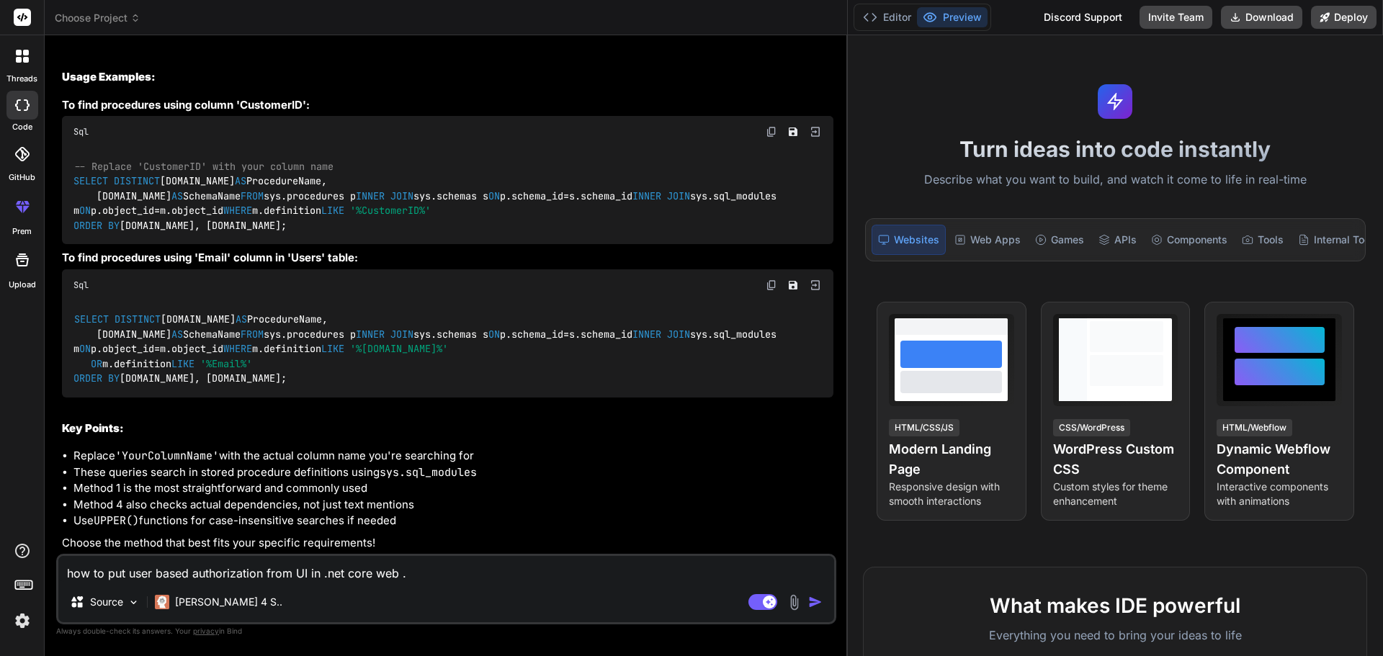
type textarea "x"
type textarea "how to put user based authorization from UI in .net core web . s"
type textarea "x"
type textarea "how to put user based authorization from UI in .net core web . so"
type textarea "x"
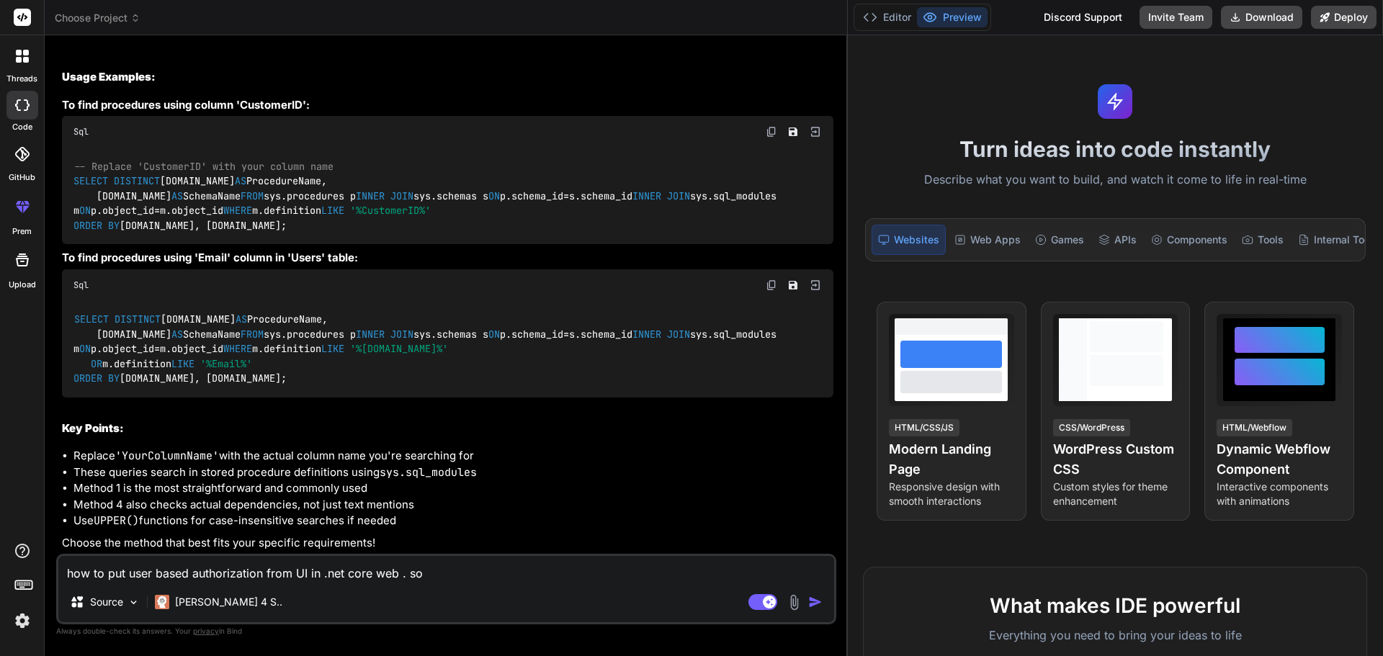
type textarea "how to put user based authorization from UI in .net core web . so"
type textarea "x"
type textarea "how to put user based authorization from UI in .net core web . so t"
type textarea "x"
type textarea "how to put user based authorization from UI in .net core web . so th"
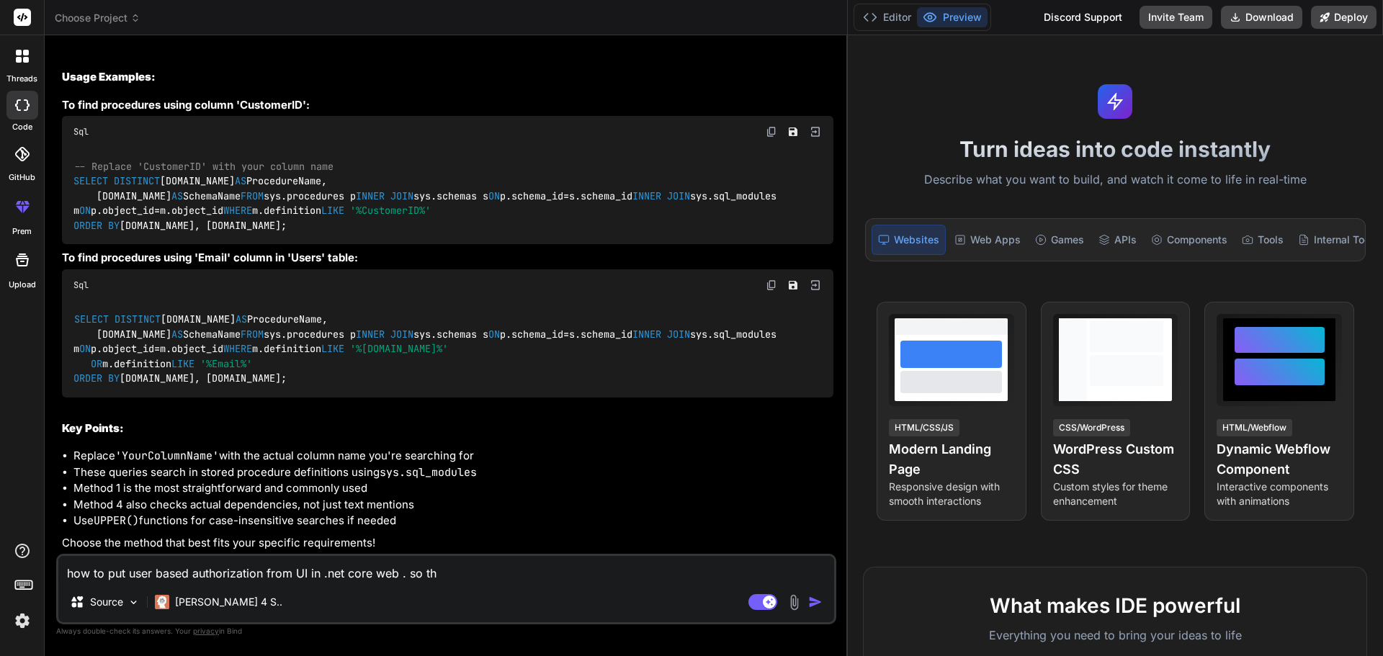
type textarea "x"
type textarea "how to put user based authorization from UI in .net core web . so the"
type textarea "x"
type textarea "how to put user based authorization from UI in .net core web . so ther"
type textarea "x"
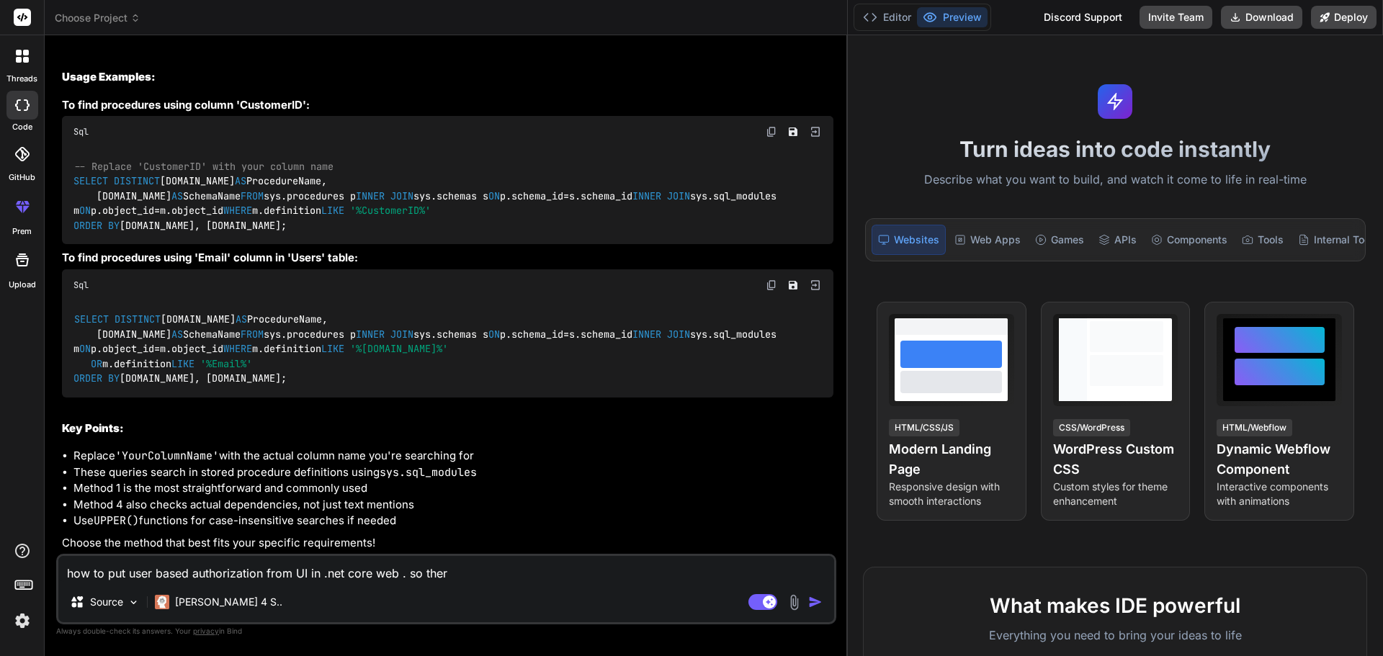
type textarea "how to put user based authorization from UI in .net core web . so there"
type textarea "x"
type textarea "how to put user based authorization from UI in .net core web . so there"
type textarea "x"
type textarea "how to put user based authorization from UI in .net core web . so there s"
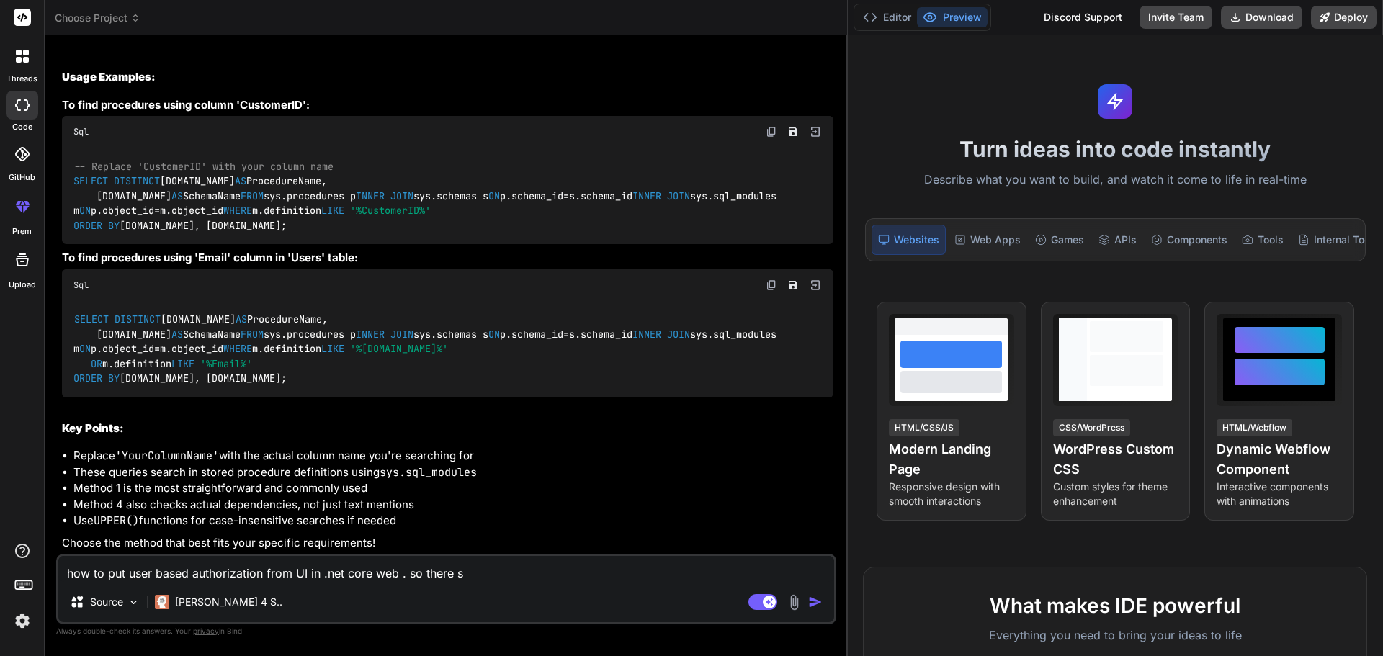
type textarea "x"
type textarea "how to put user based authorization from UI in .net core web . so there sh"
type textarea "x"
type textarea "how to put user based authorization from UI in .net core web . so there sho"
type textarea "x"
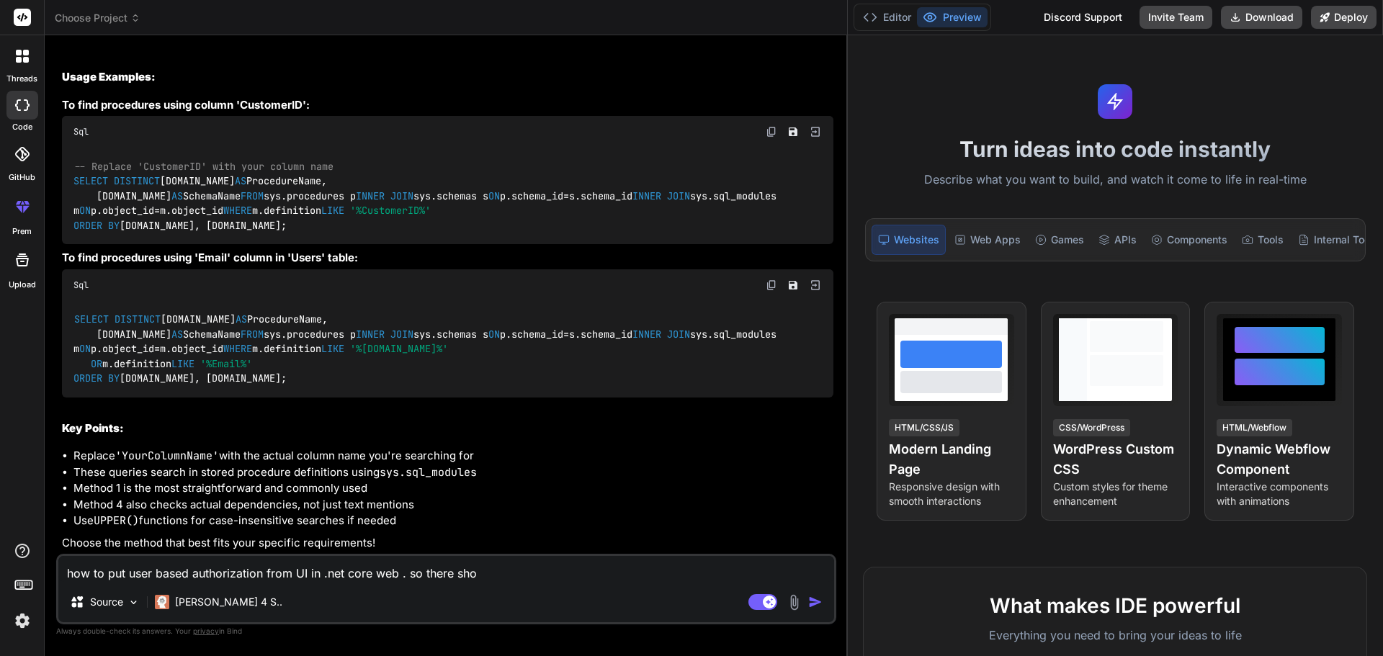
type textarea "how to put user based authorization from UI in .net core web . so there shou"
type textarea "x"
type textarea "how to put user based authorization from UI in .net core web . so there shoul"
type textarea "x"
type textarea "how to put user based authorization from UI in .net core web . so there should"
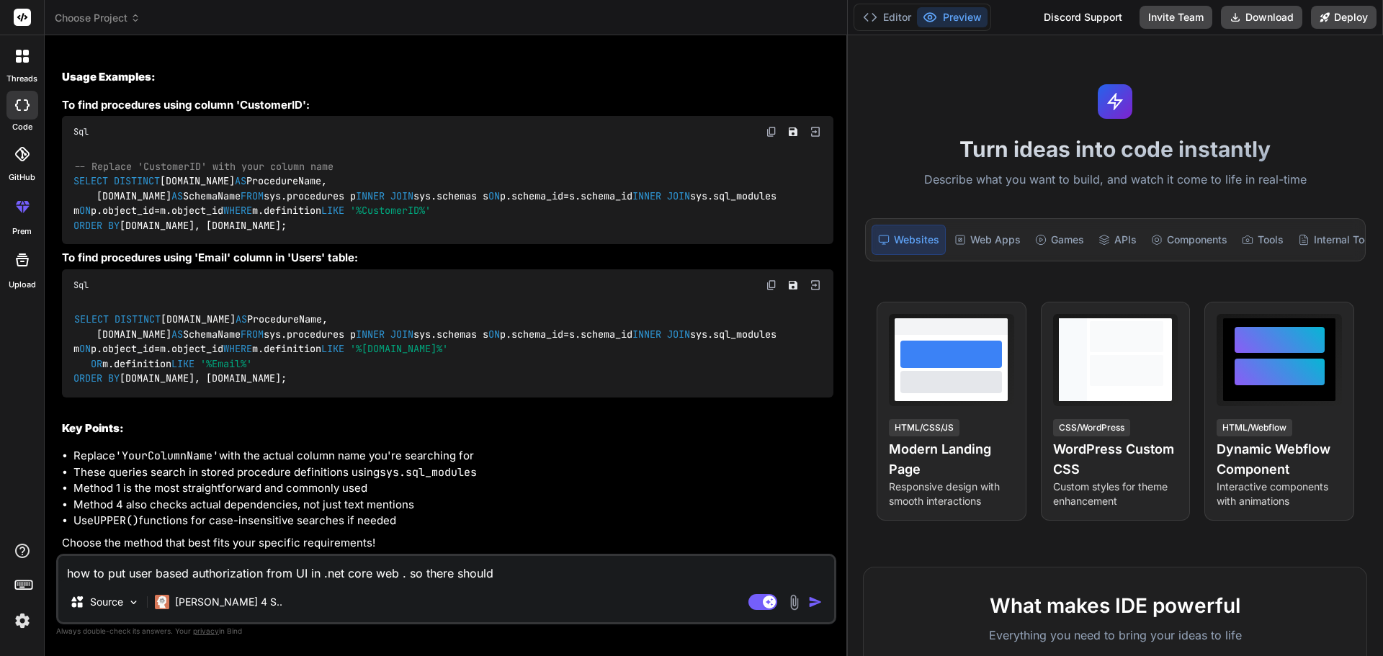
type textarea "x"
type textarea "how to put user based authorization from UI in .net core web . so there should"
type textarea "x"
type textarea "how to put user based authorization from UI in .net core web . so there should n"
type textarea "x"
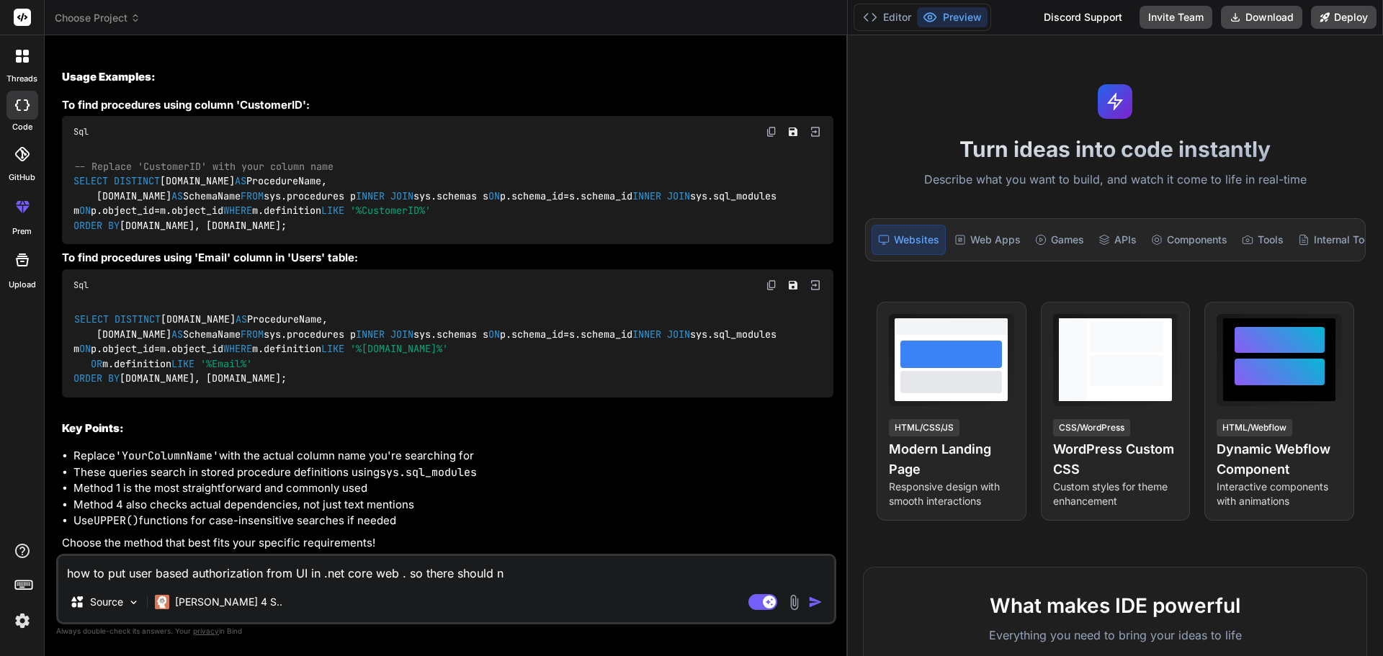
type textarea "how to put user based authorization from UI in .net core web . so there should …"
type textarea "x"
type textarea "how to put user based authorization from UI in .net core web . so there should …"
type textarea "x"
type textarea "how to put user based authorization from UI in .net core web . so there should …"
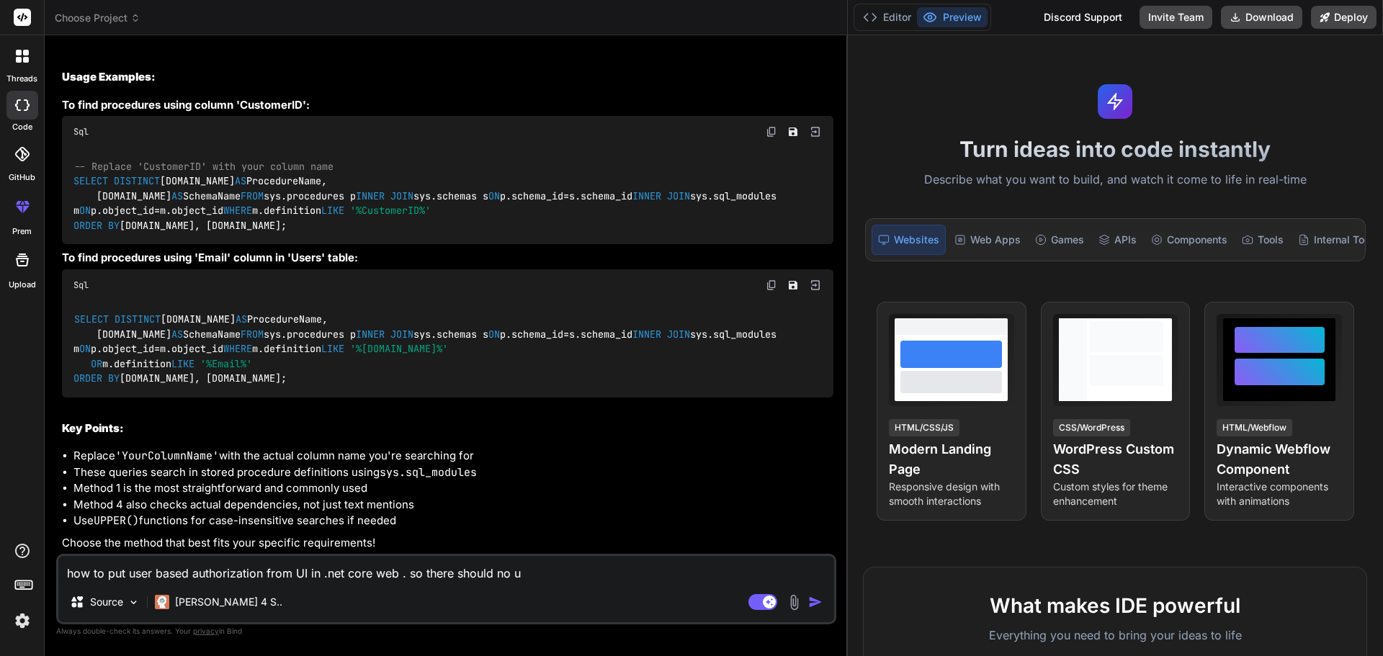
type textarea "x"
type textarea "how to put user based authorization from UI in .net core web . so there should …"
type textarea "x"
type textarea "how to put user based authorization from UI in .net core web . so there should …"
type textarea "x"
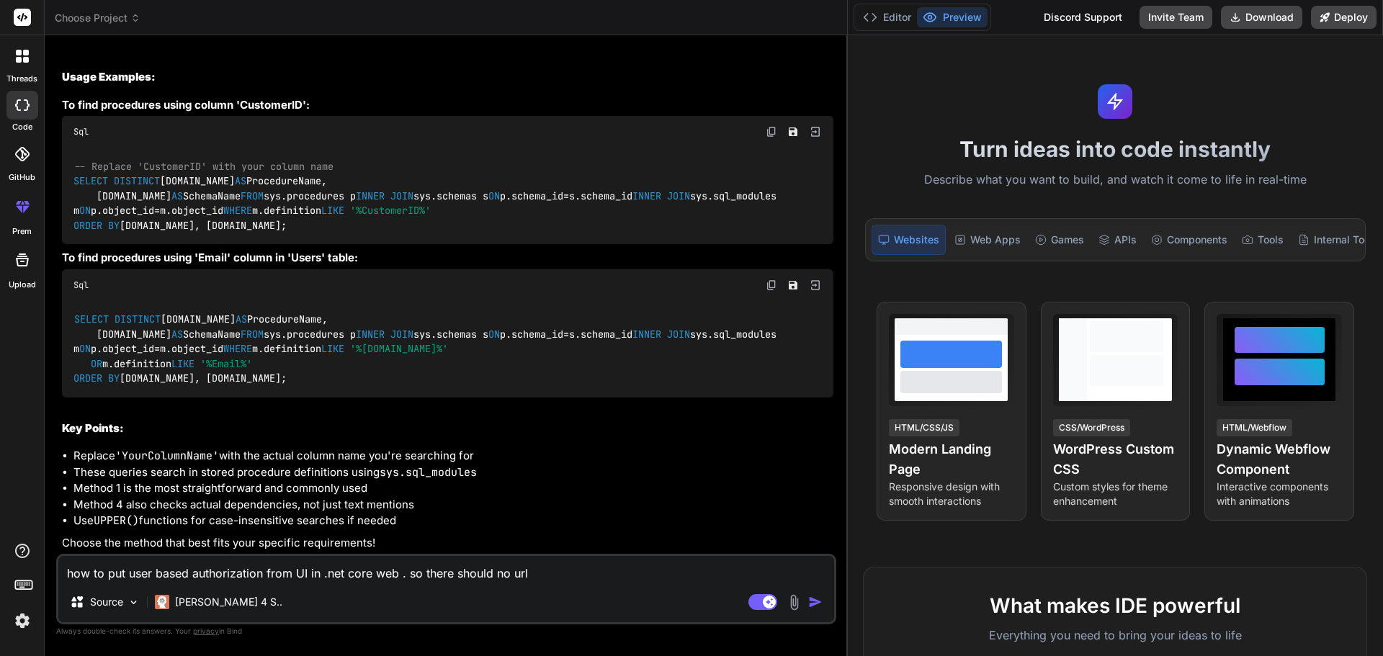
type textarea "how to put user based authorization from UI in .net core web . so there should …"
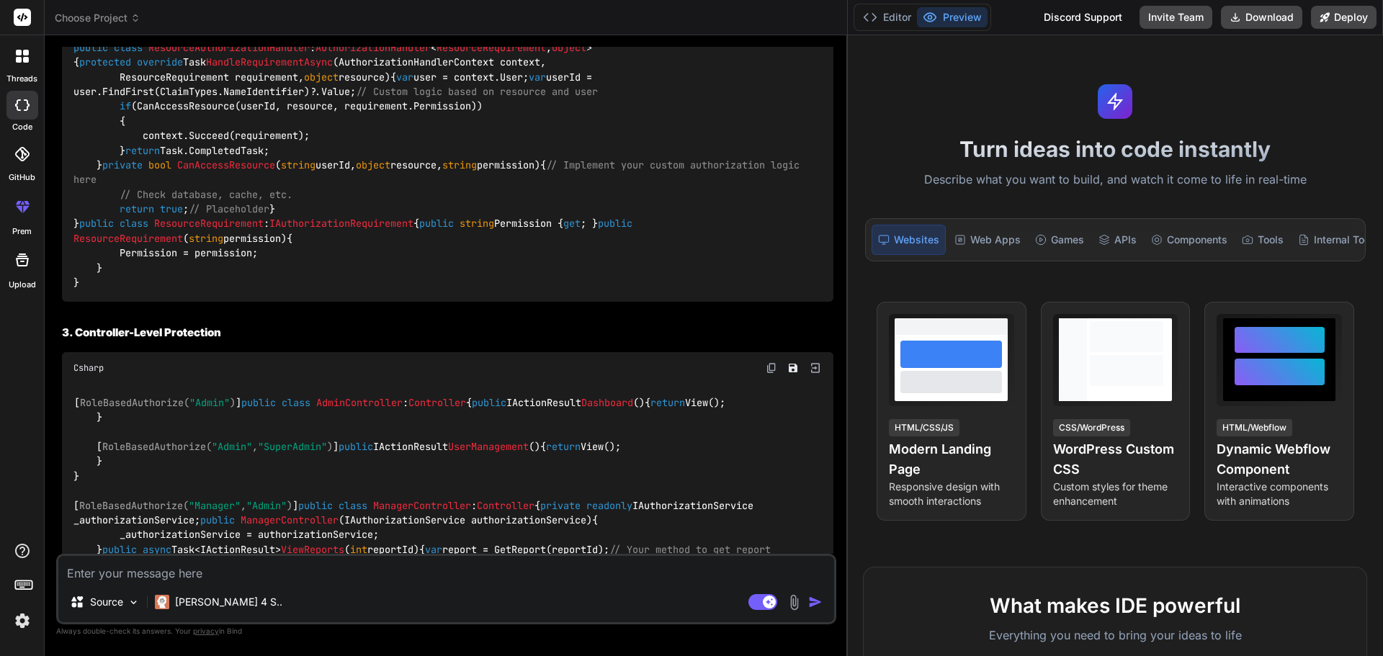
scroll to position [2488, 0]
drag, startPoint x: 499, startPoint y: 435, endPoint x: 326, endPoint y: 202, distance: 290.5
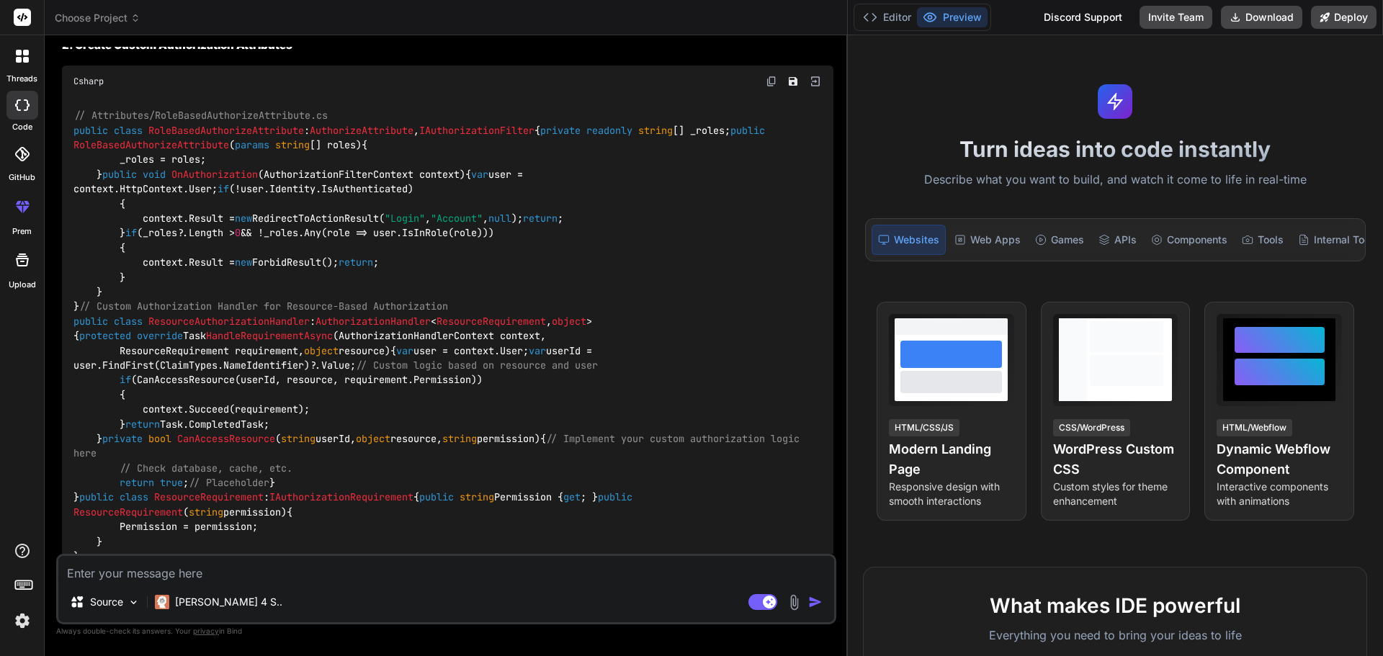
scroll to position [2200, 0]
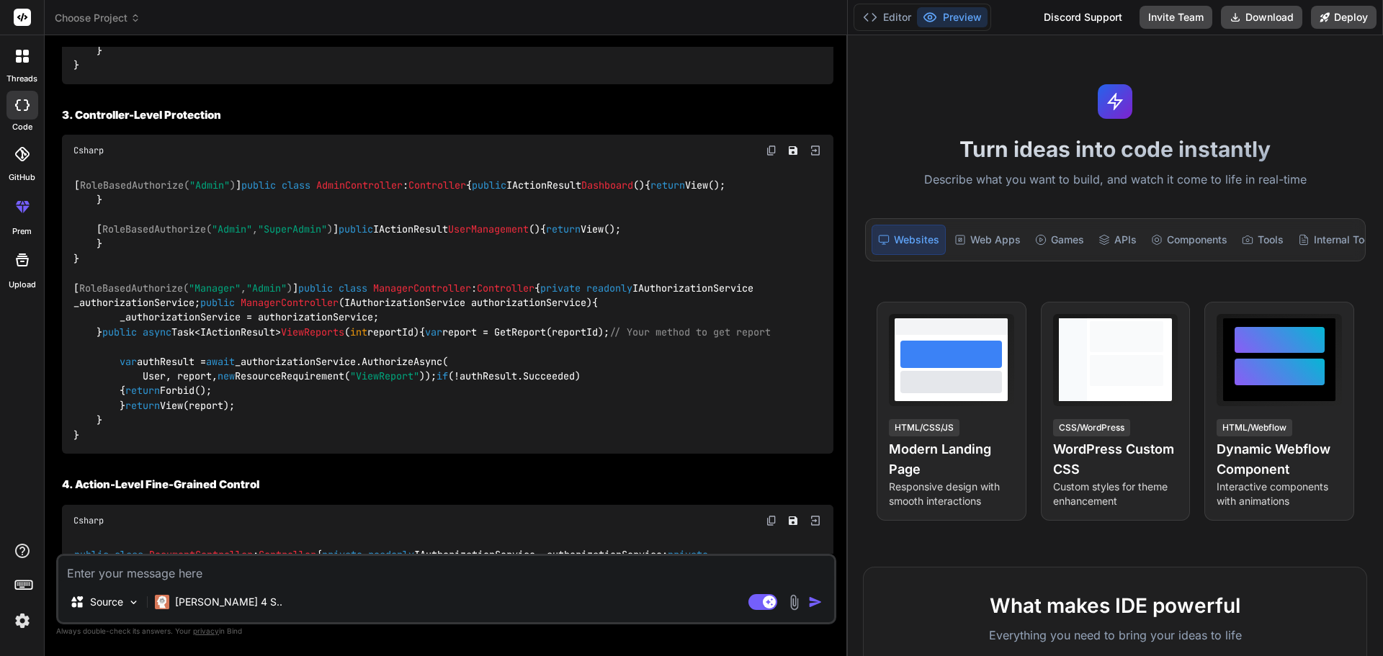
scroll to position [2705, 0]
drag, startPoint x: 117, startPoint y: 329, endPoint x: 393, endPoint y: 329, distance: 275.9
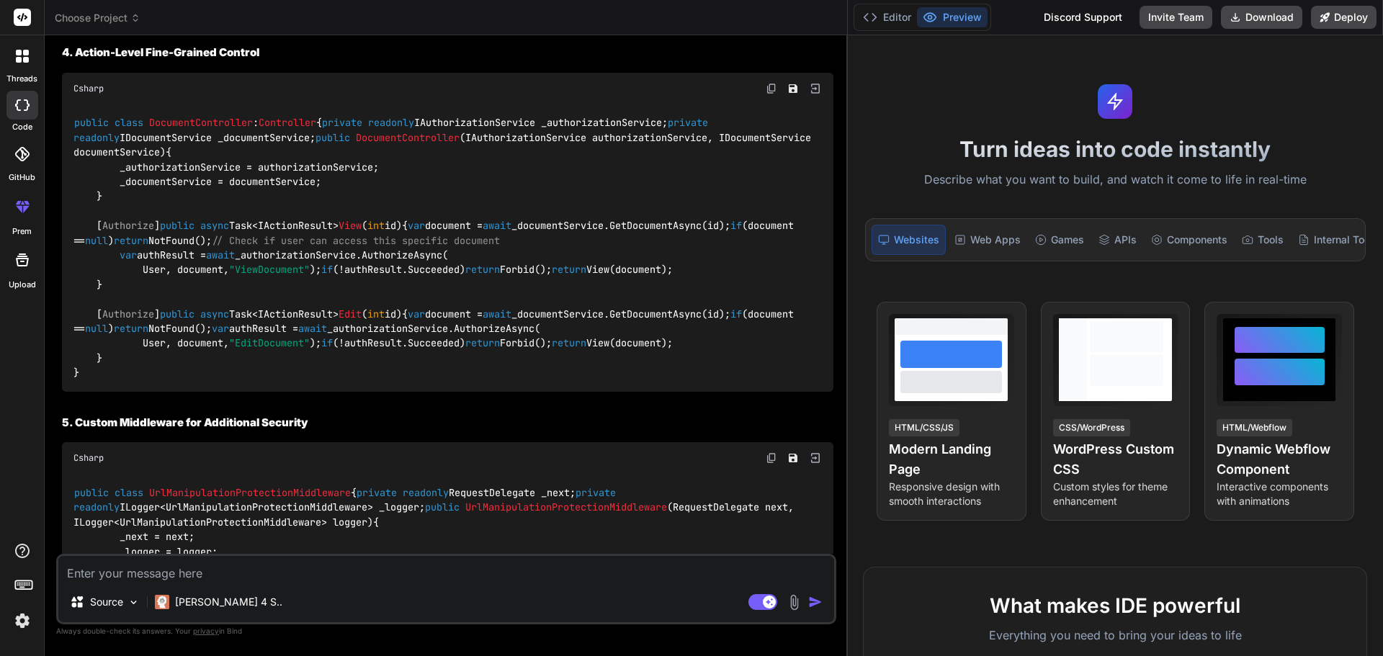
scroll to position [3137, 0]
